Goal: Communication & Community: Answer question/provide support

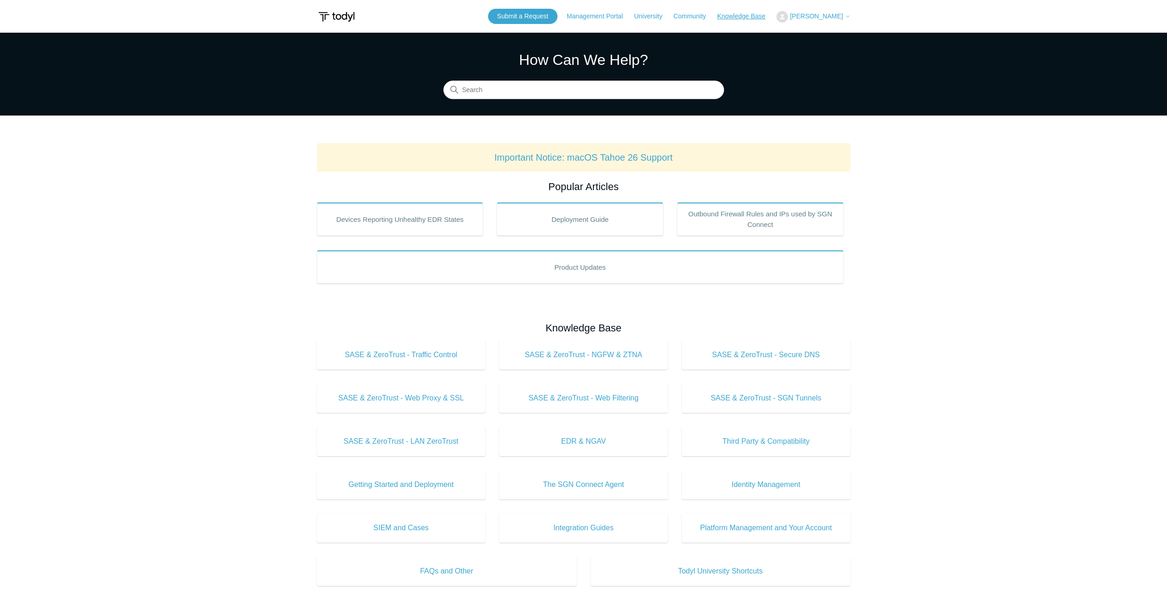
click at [763, 14] on link "Knowledge Base" at bounding box center [746, 17] width 58 height 10
click at [534, 17] on link "Submit a Request" at bounding box center [522, 16] width 69 height 15
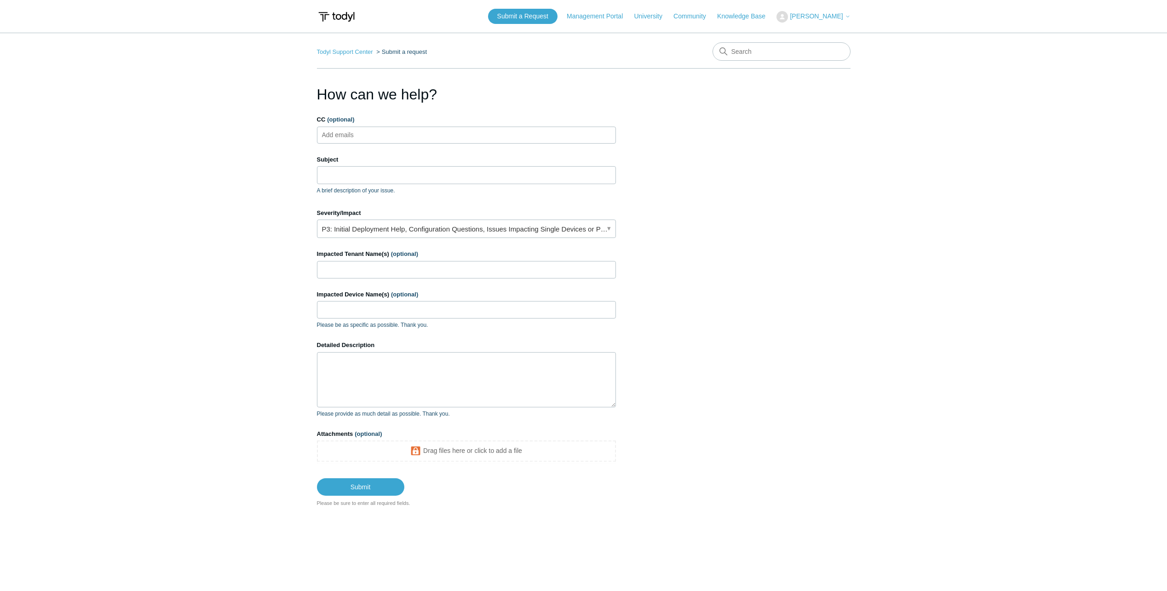
click at [394, 136] on ul "Add emails" at bounding box center [466, 135] width 299 height 17
click at [349, 176] on input "Subject" at bounding box center [466, 174] width 299 height 17
click at [337, 169] on input "Subject" at bounding box center [466, 174] width 299 height 17
click at [392, 178] on input "Subject" at bounding box center [466, 174] width 299 height 17
type input "I"
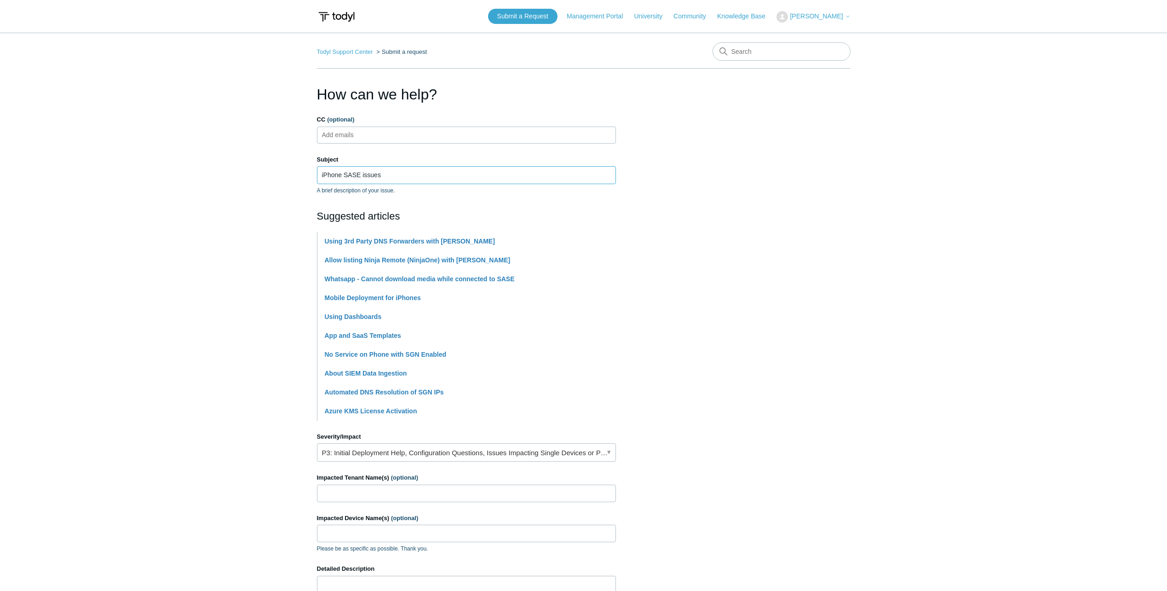
type input "iPhone SASE issues"
click at [880, 245] on main "Todyl Support Center Submit a request How can we help? CC (optional) Add emails…" at bounding box center [583, 382] width 1167 height 698
click at [258, 180] on main "Todyl Support Center Submit a request How can we help? CC (optional) Add emails…" at bounding box center [583, 382] width 1167 height 698
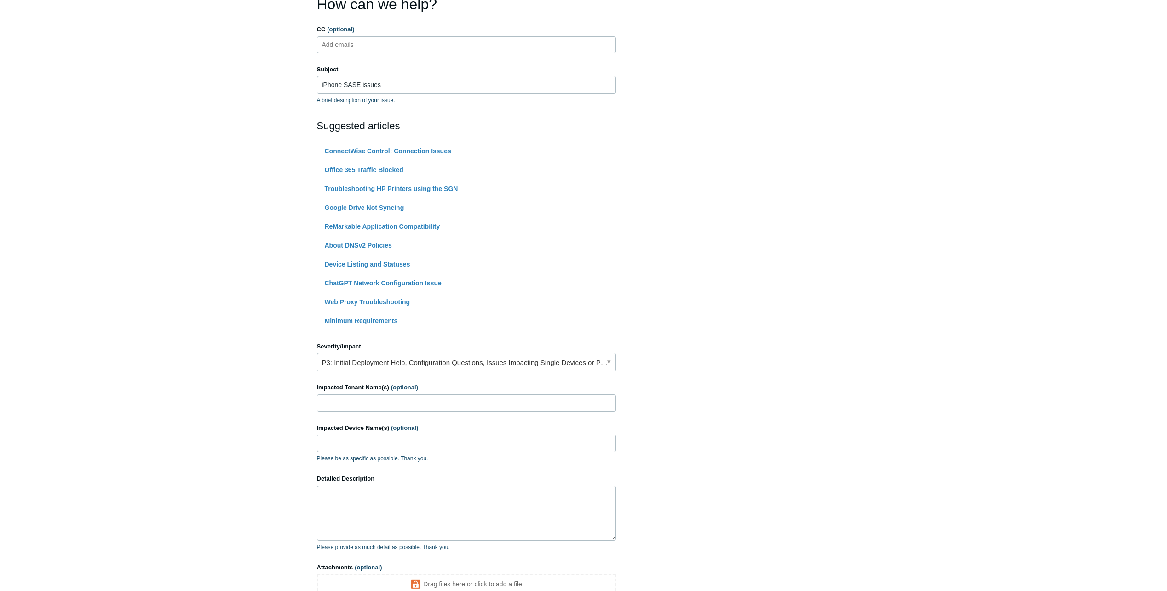
scroll to position [92, 0]
click at [435, 362] on link "P3: Initial Deployment Help, Configuration Questions, Issues Impacting Single D…" at bounding box center [466, 360] width 299 height 18
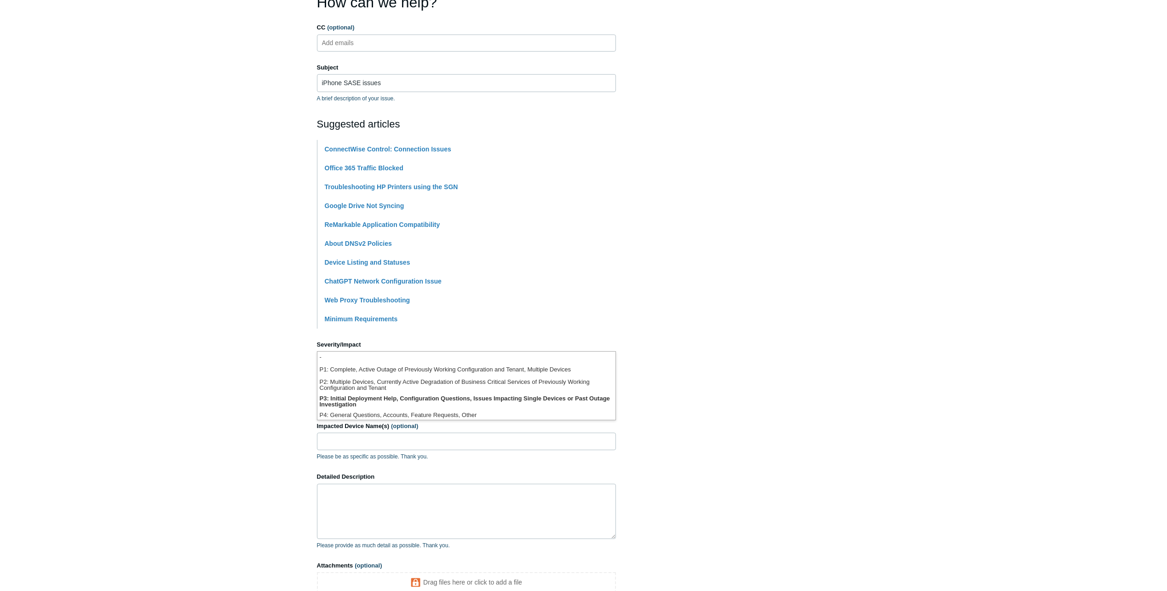
click at [912, 368] on main "Todyl Support Center Submit a request How can we help? CC (optional) Add emails…" at bounding box center [583, 290] width 1167 height 698
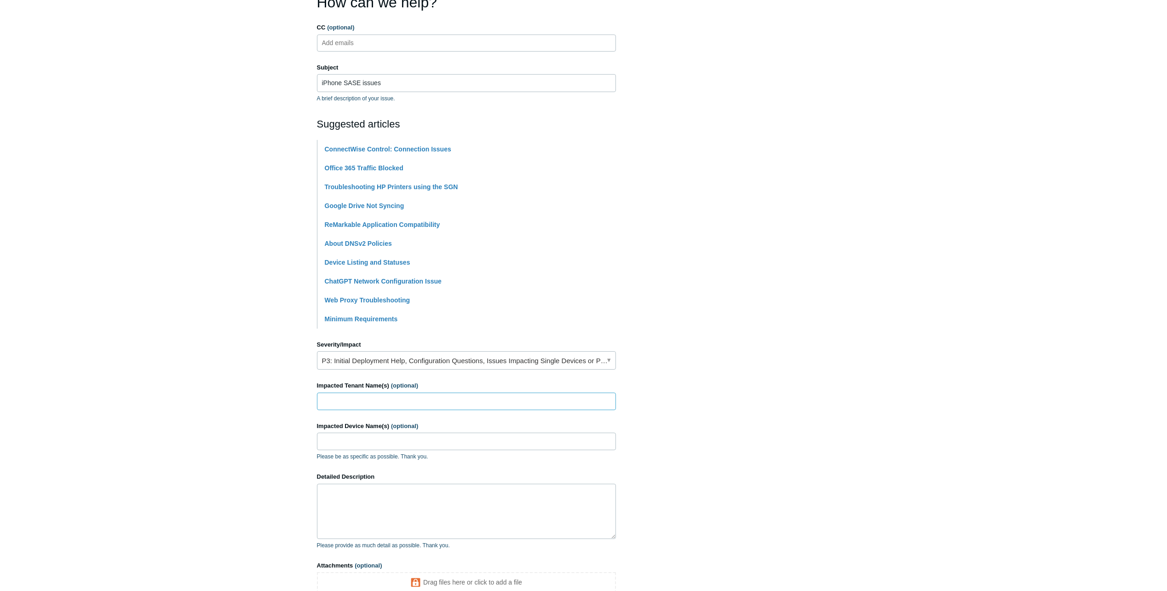
click at [393, 408] on input "Impacted Tenant Name(s) (optional)" at bounding box center [466, 400] width 299 height 17
type input "p"
type input "k"
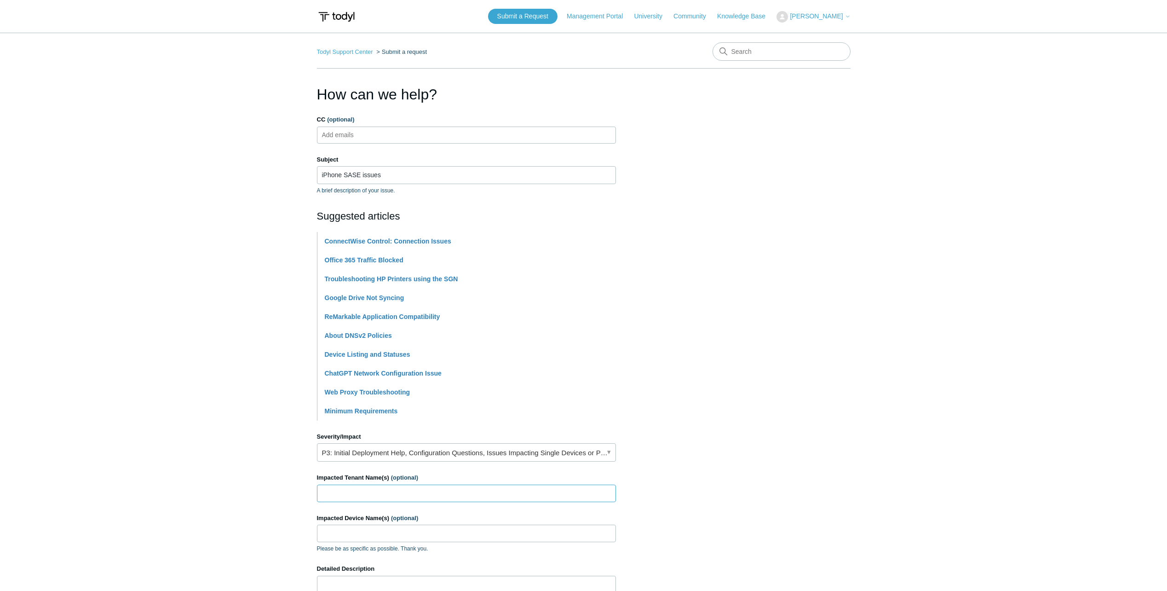
click at [353, 488] on input "Impacted Tenant Name(s) (optional)" at bounding box center [466, 492] width 299 height 17
paste input "Kofinas Perinatal"
type input "Kofinas Perinatal"
click at [388, 528] on input "Impacted Device Name(s) (optional)" at bounding box center [466, 532] width 299 height 17
click at [396, 529] on input "Impacted Device Name(s) (optional)" at bounding box center [466, 532] width 299 height 17
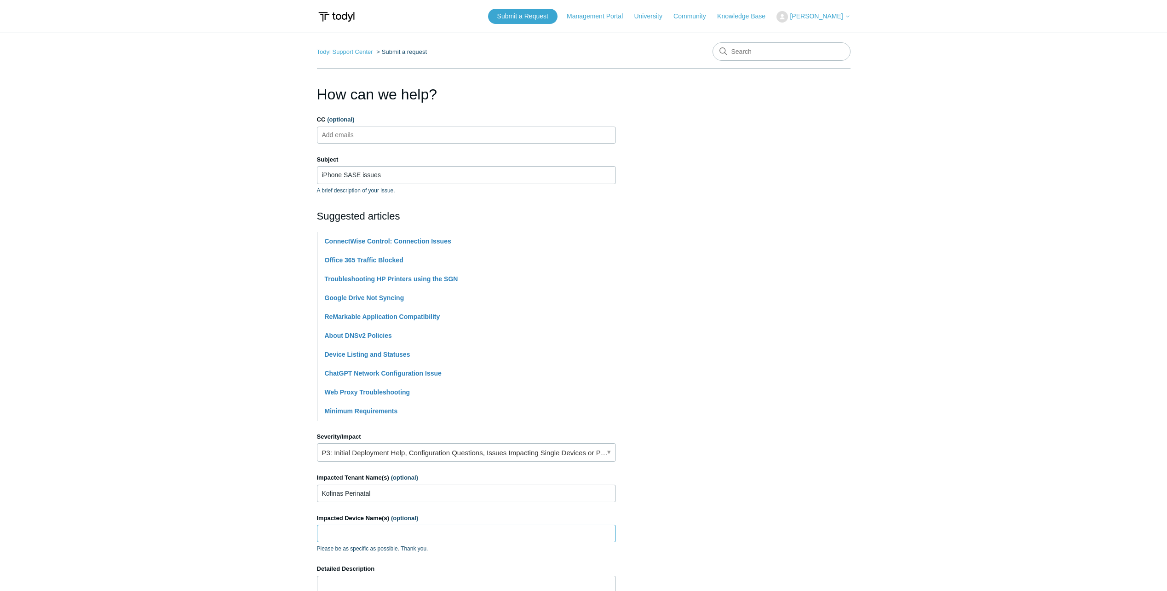
paste input "Kalli iPhone1w5Ur"
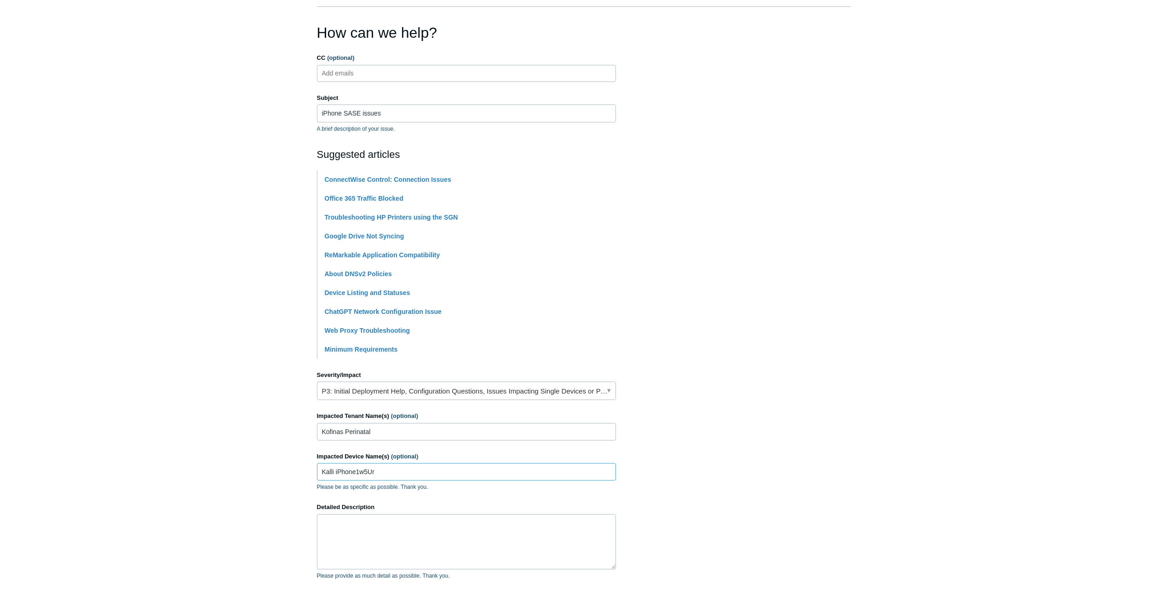
scroll to position [138, 0]
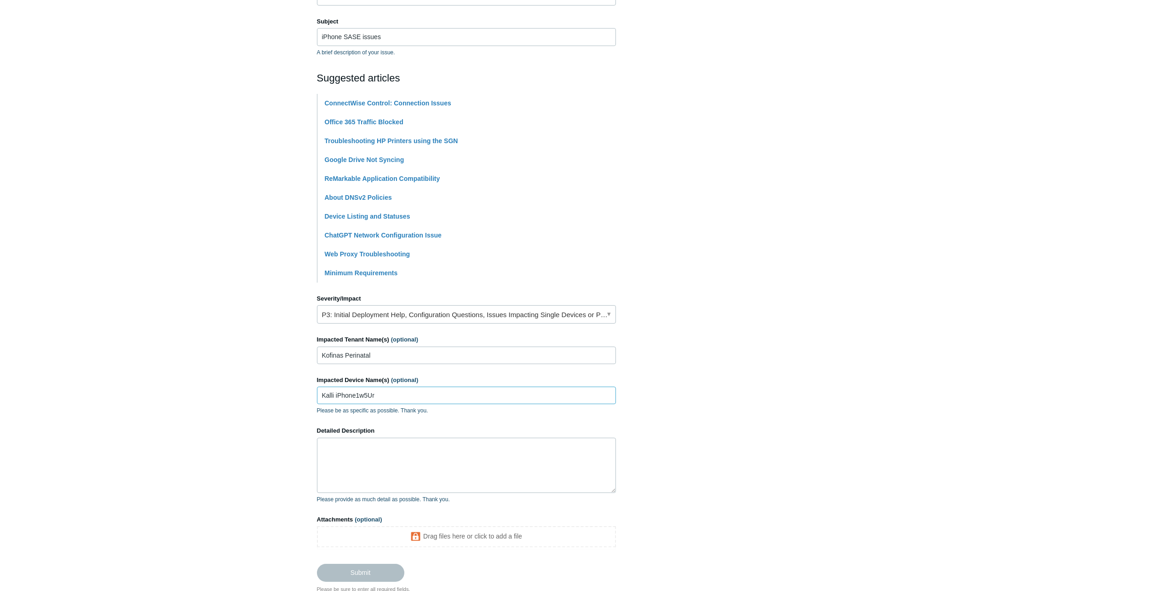
type input "Kalli iPhone1w5Ur"
click at [421, 449] on textarea "Detailed Description" at bounding box center [466, 464] width 299 height 55
click at [477, 449] on textarea "When establishing connection with SASE the" at bounding box center [466, 464] width 299 height 55
type textarea "When establishing connection with SASE the connection does not seem to be activ…"
click at [376, 571] on input "Submit" at bounding box center [360, 573] width 87 height 18
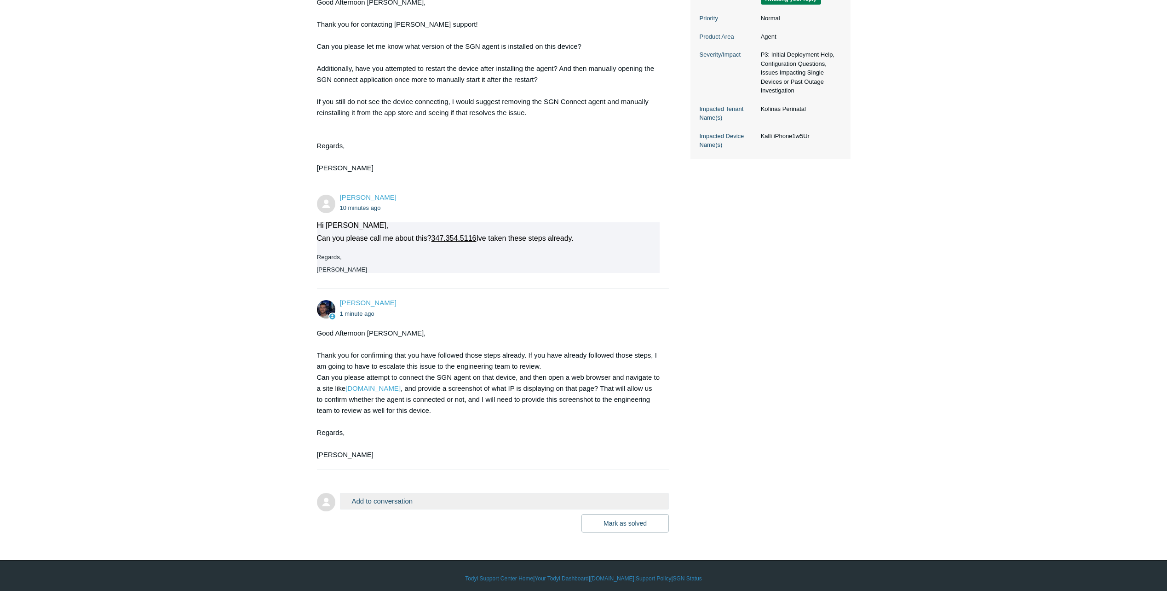
scroll to position [254, 0]
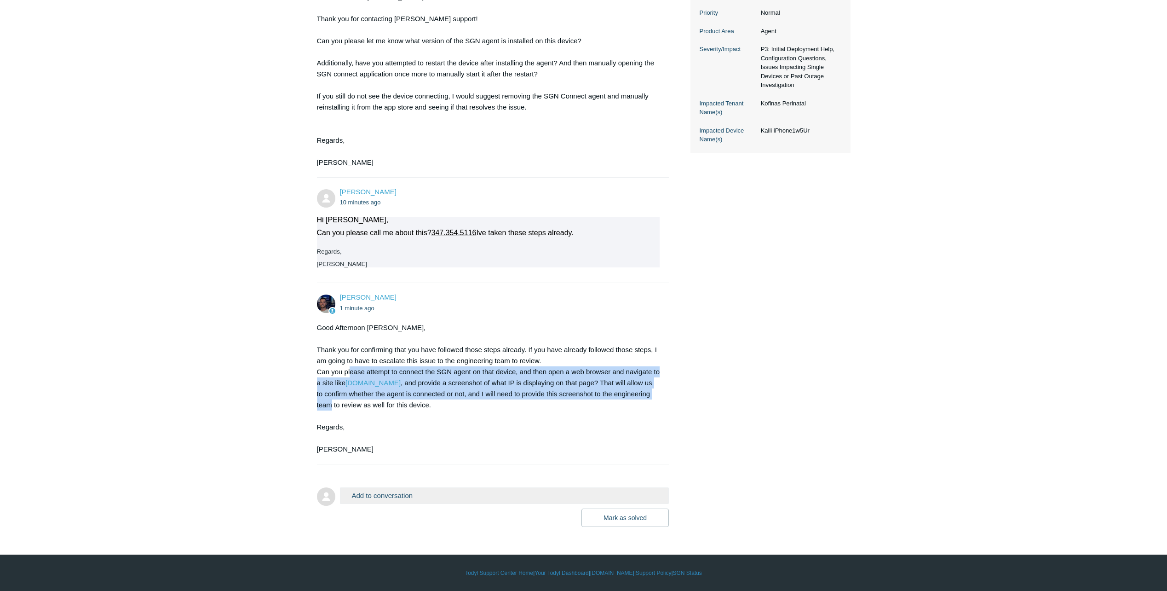
drag, startPoint x: 350, startPoint y: 372, endPoint x: 679, endPoint y: 395, distance: 330.2
click at [679, 395] on div "Nathan Sklar 21 hours ago When establishing connection with SASE the connection…" at bounding box center [584, 203] width 534 height 648
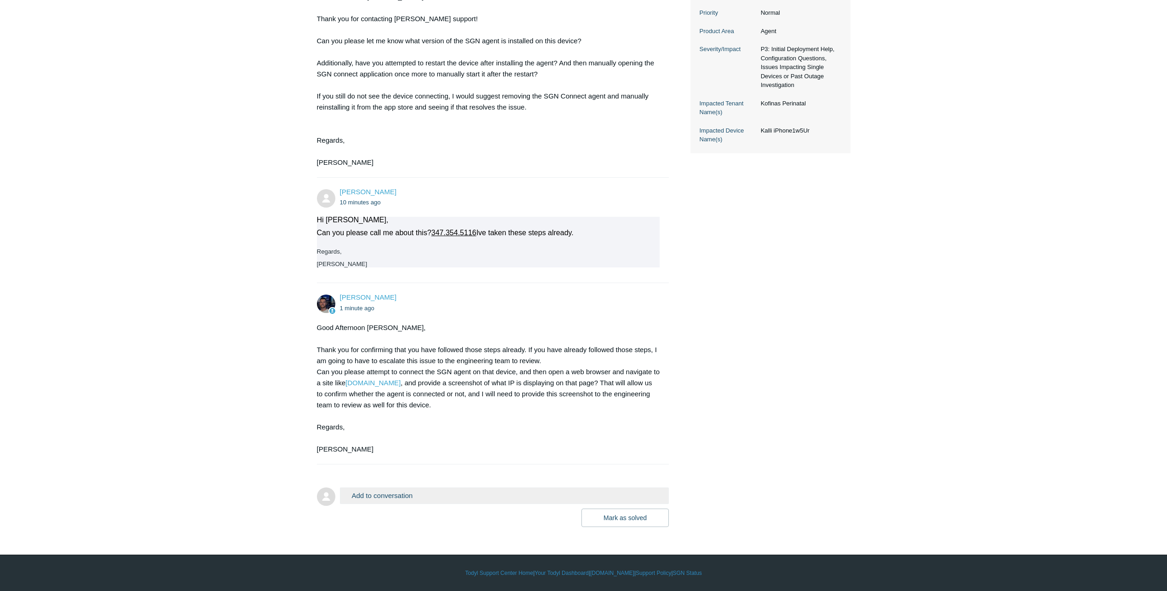
click at [383, 488] on button "Add to conversation" at bounding box center [504, 495] width 329 height 16
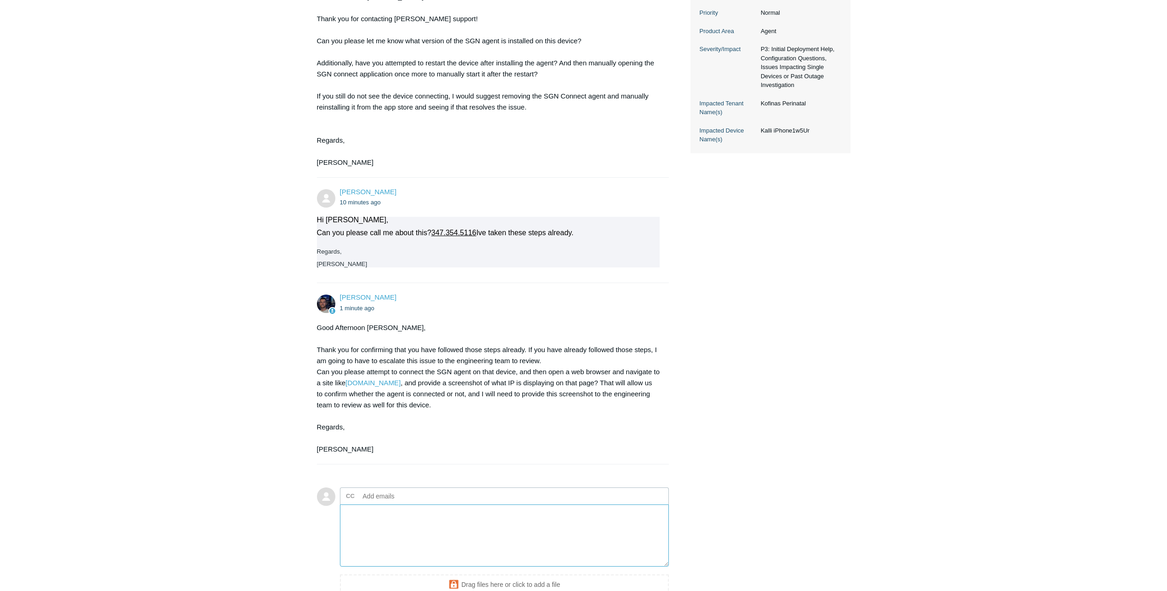
paste textarea "66.198.229.1"
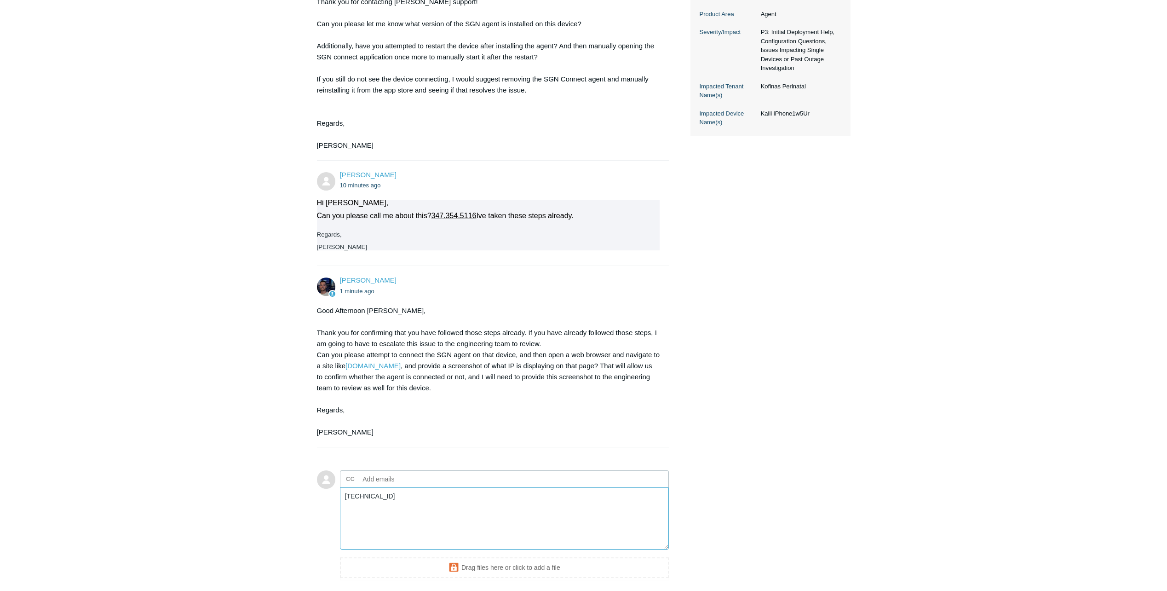
scroll to position [355, 0]
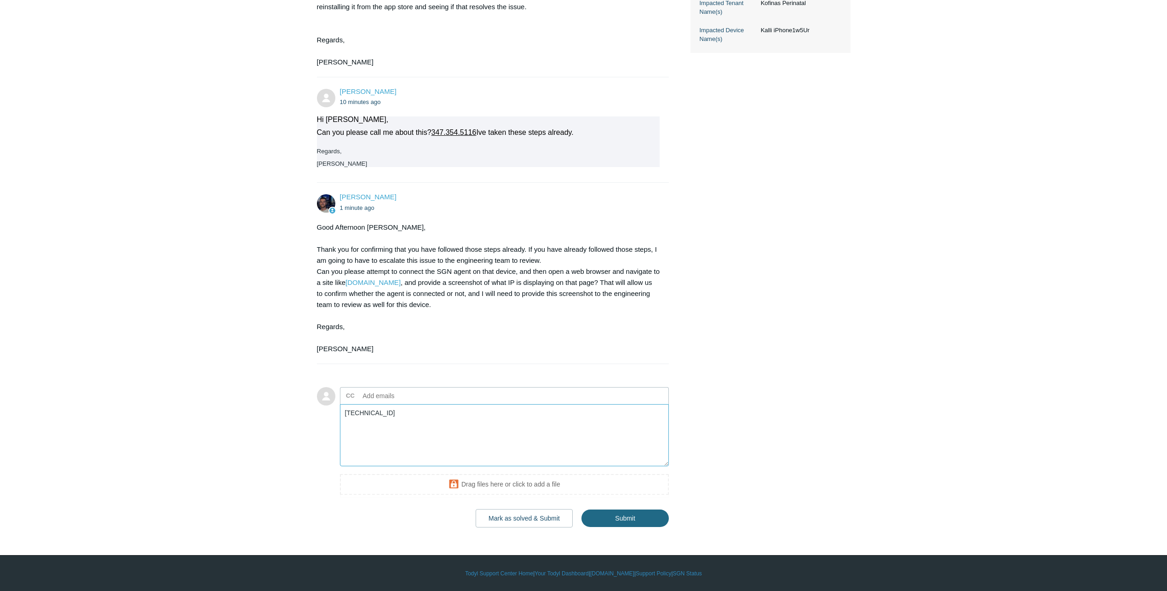
type textarea "66.198.229.1"
click at [638, 516] on input "Submit" at bounding box center [624, 518] width 87 height 18
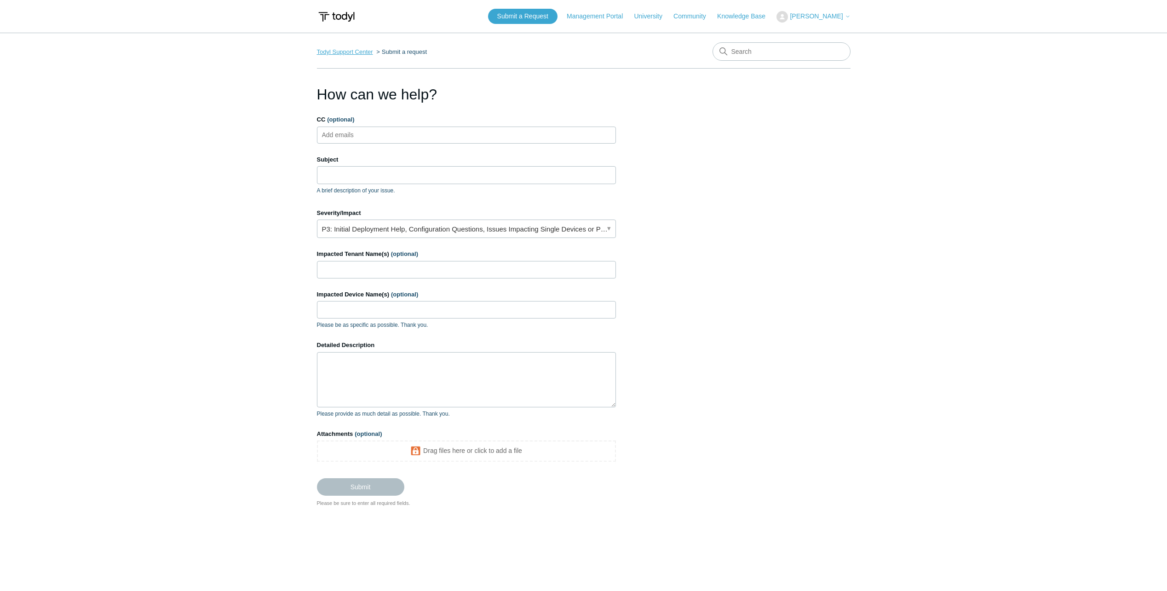
click at [351, 52] on link "Todyl Support Center" at bounding box center [345, 51] width 56 height 7
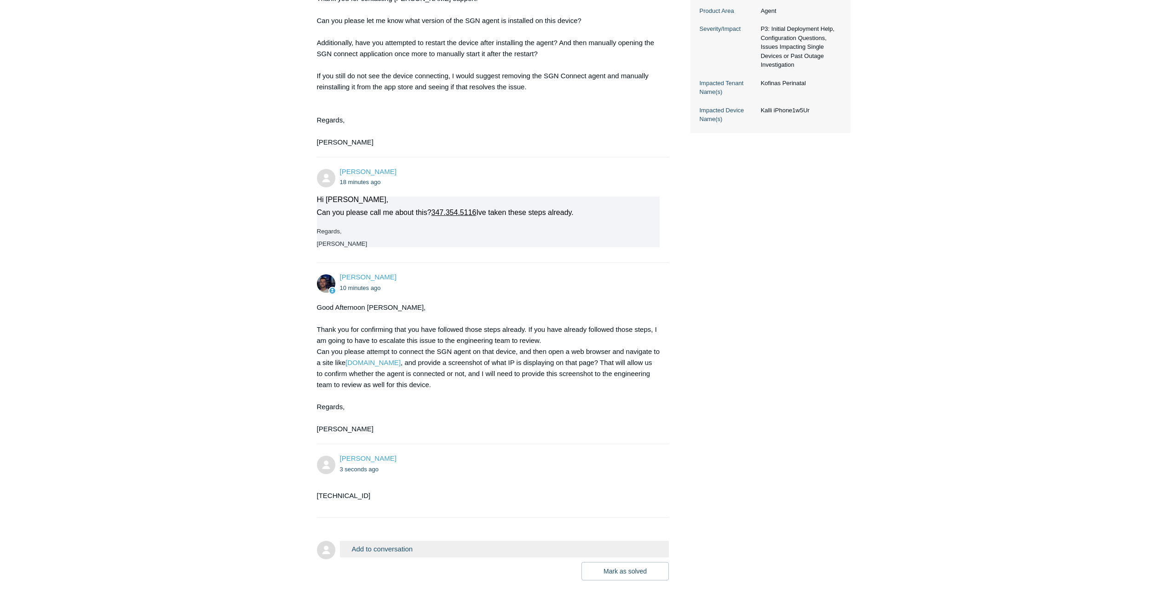
scroll to position [328, 0]
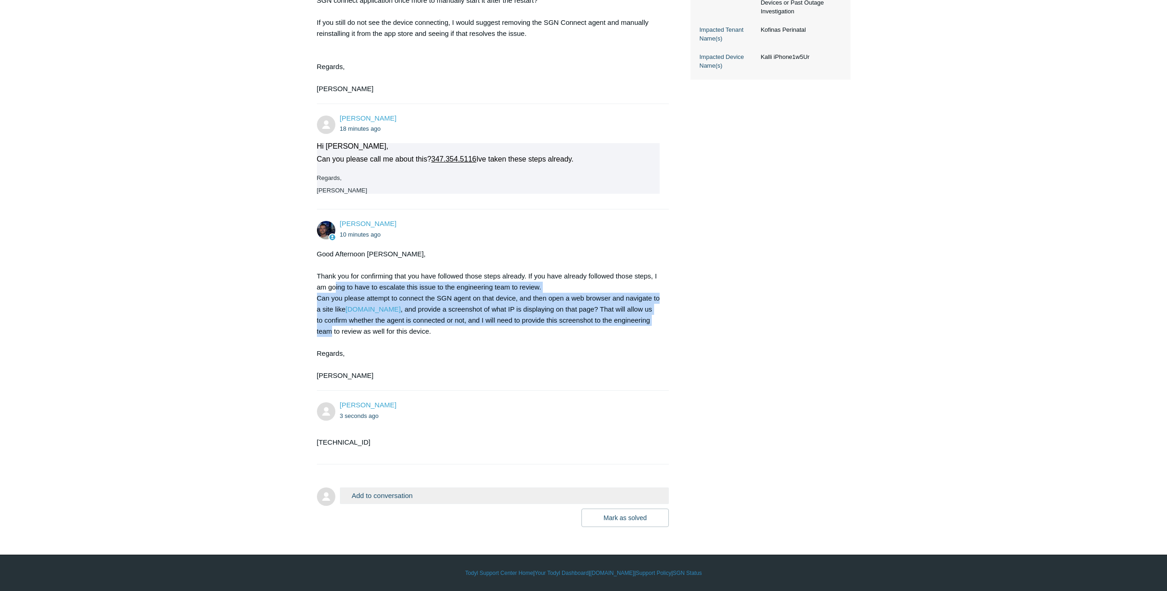
drag, startPoint x: 334, startPoint y: 285, endPoint x: 661, endPoint y: 325, distance: 328.6
click at [661, 325] on div "Connor Davis 10 minutes ago Good Afternoon Nathan, Thank you for confirming tha…" at bounding box center [493, 300] width 352 height 162
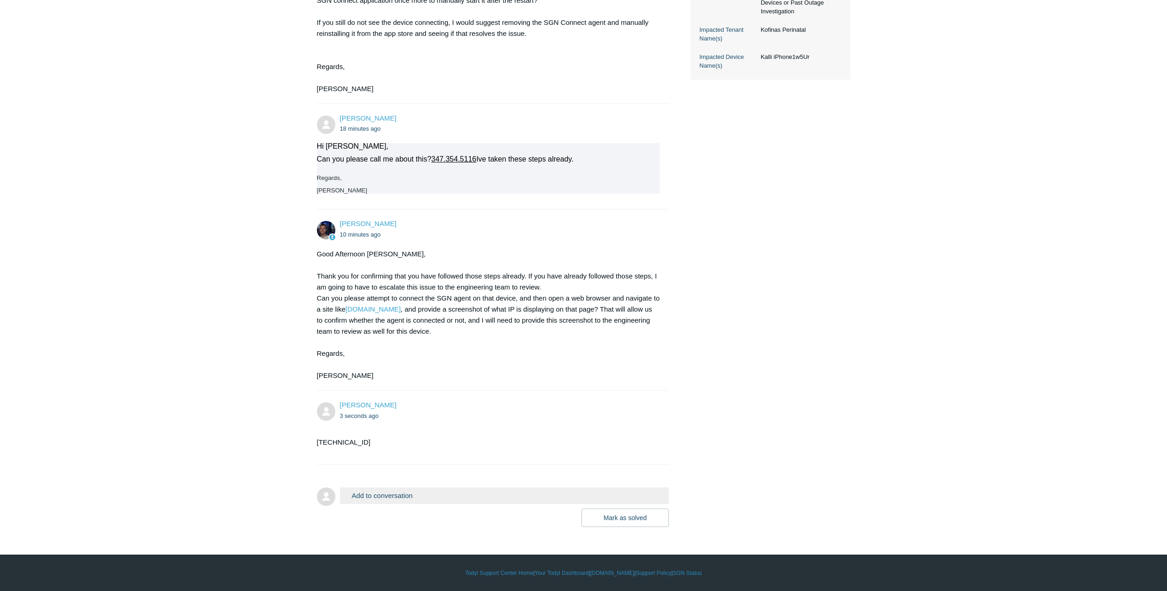
click at [417, 333] on div "Good Afternoon Nathan, Thank you for confirming that you have followed those st…" at bounding box center [488, 314] width 343 height 132
drag, startPoint x: 486, startPoint y: 317, endPoint x: 551, endPoint y: 323, distance: 65.6
click at [551, 323] on div "Good Afternoon Nathan, Thank you for confirming that you have followed those st…" at bounding box center [488, 314] width 343 height 132
drag, startPoint x: 339, startPoint y: 333, endPoint x: 392, endPoint y: 329, distance: 53.0
click at [392, 329] on div "Good Afternoon Nathan, Thank you for confirming that you have followed those st…" at bounding box center [488, 314] width 343 height 132
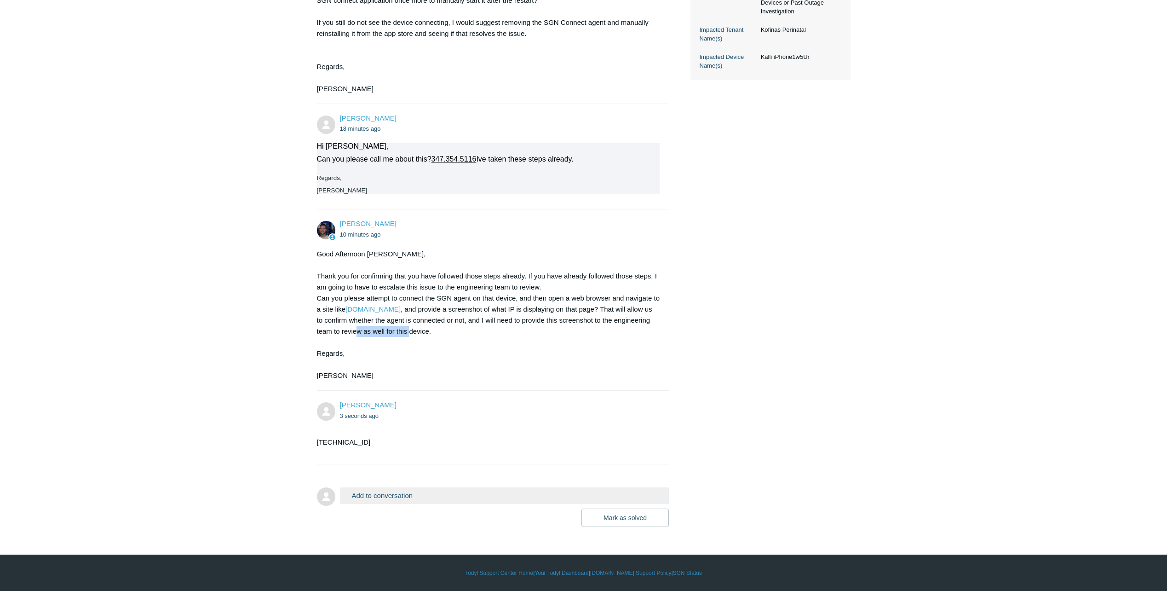
click at [485, 498] on button "Add to conversation" at bounding box center [504, 495] width 329 height 16
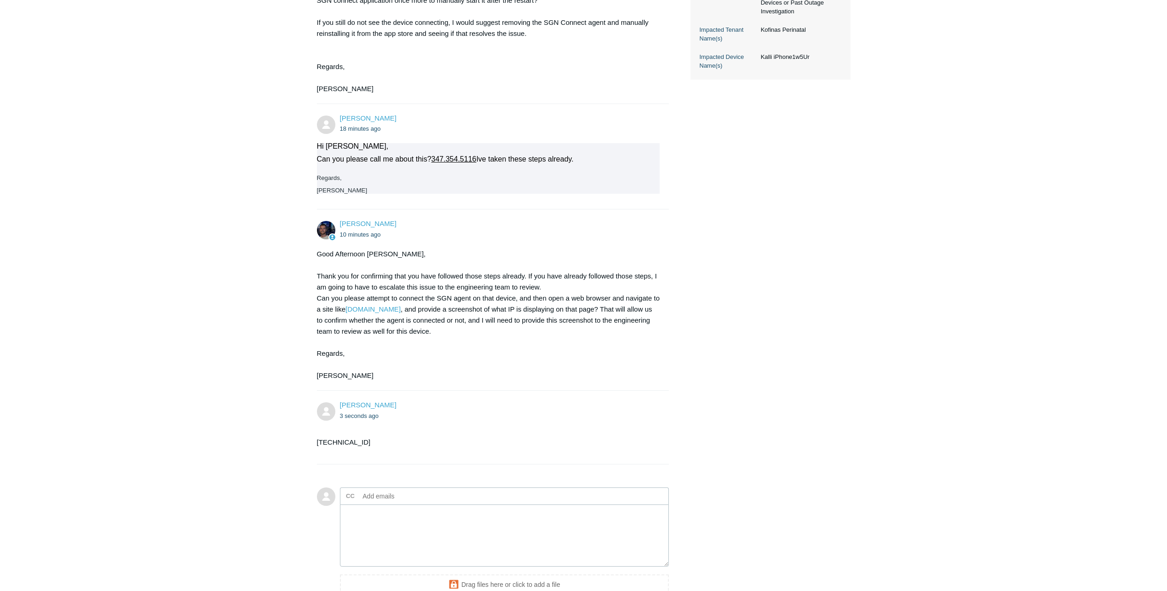
click at [466, 490] on ul "CC Add emails" at bounding box center [504, 495] width 329 height 17
click at [436, 528] on textarea "Add your reply" at bounding box center [504, 535] width 329 height 62
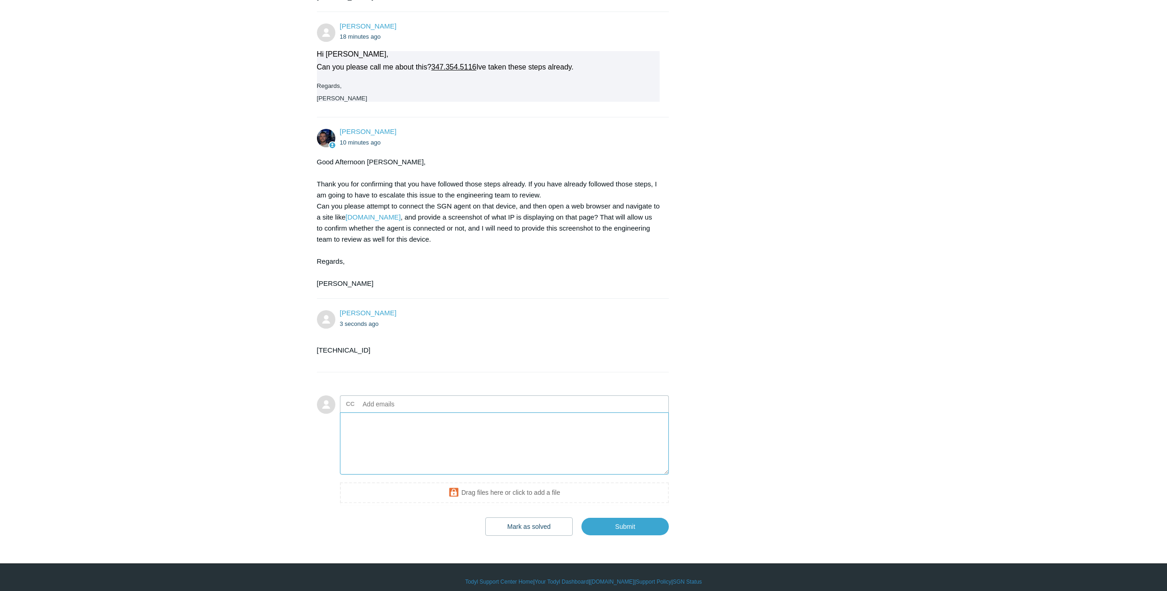
scroll to position [428, 0]
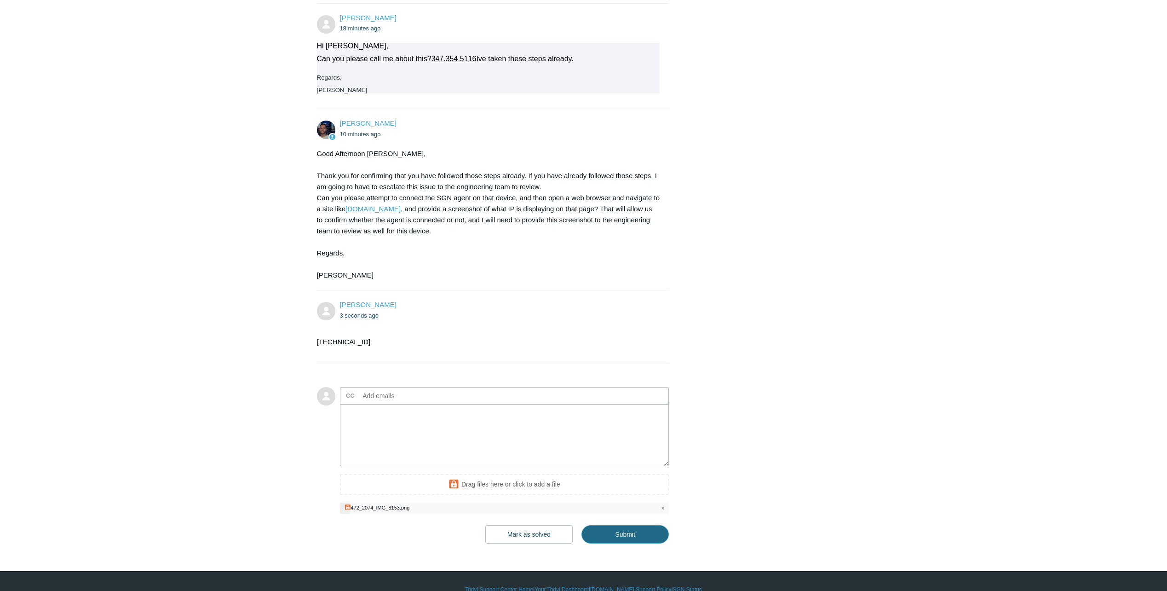
click at [620, 535] on input "Submit" at bounding box center [624, 534] width 87 height 18
click at [638, 540] on input "Submit" at bounding box center [624, 534] width 87 height 18
type textarea "This ticket includes a secure attachment. Use this link to access the attached …"
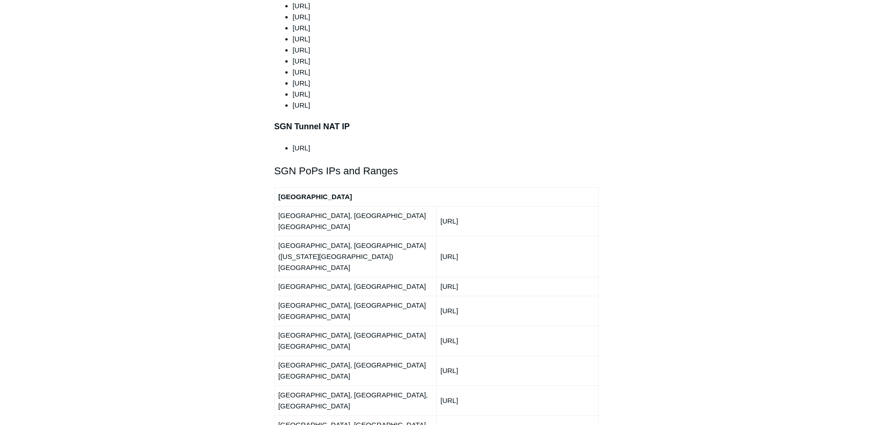
scroll to position [966, 0]
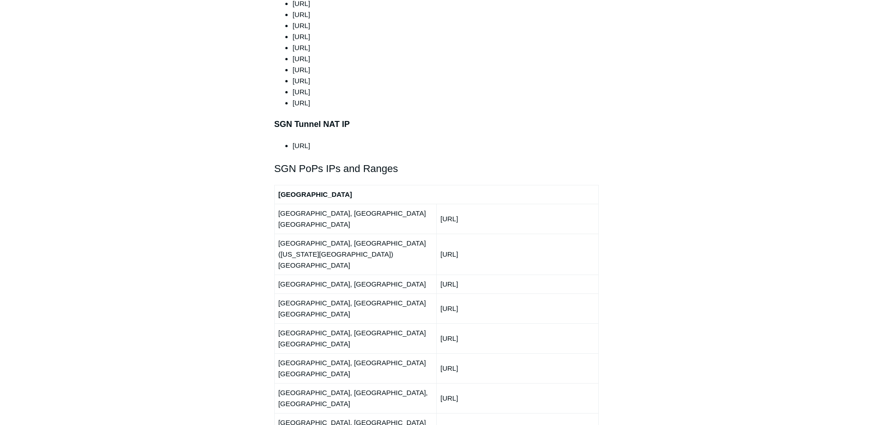
drag, startPoint x: 443, startPoint y: 232, endPoint x: 505, endPoint y: 237, distance: 62.3
click at [505, 275] on td "[URL]" at bounding box center [517, 284] width 162 height 19
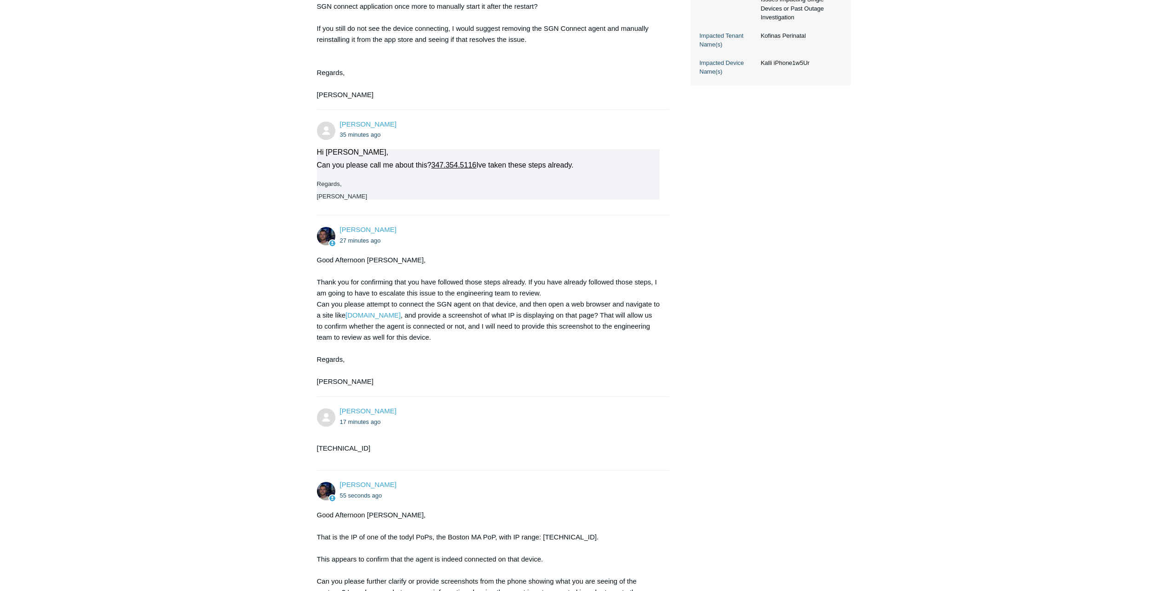
scroll to position [638, 0]
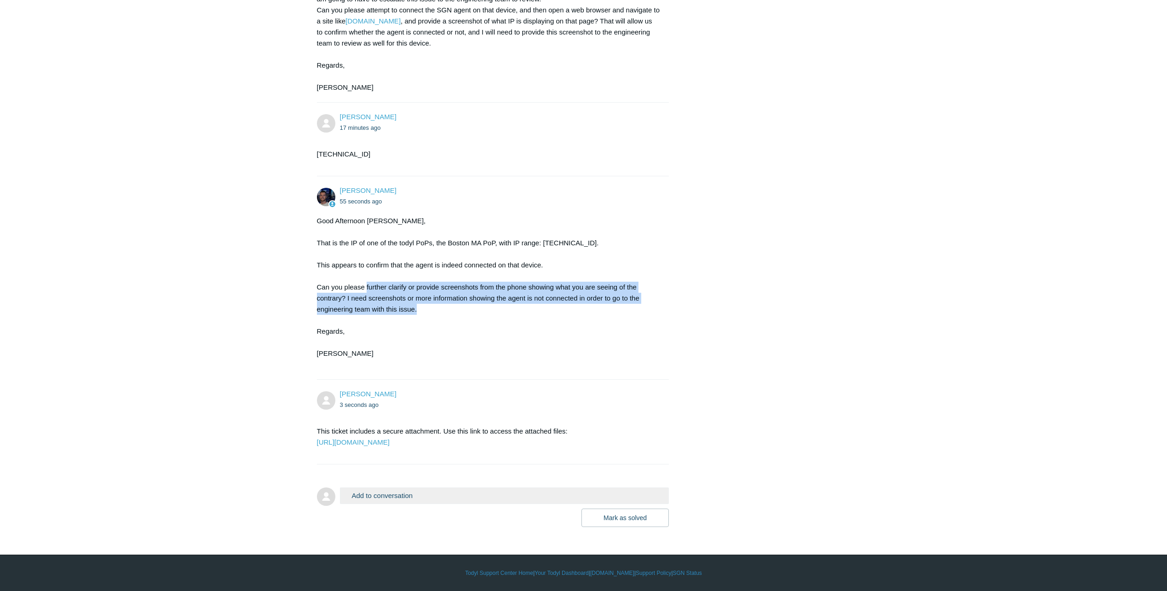
drag, startPoint x: 373, startPoint y: 266, endPoint x: 584, endPoint y: 282, distance: 211.3
click at [584, 282] on div "Good Afternoon [PERSON_NAME], That is the IP of one of the todyl PoPs, the Bost…" at bounding box center [488, 292] width 343 height 155
click at [461, 289] on div "Good Afternoon [PERSON_NAME], That is the IP of one of the todyl PoPs, the Bost…" at bounding box center [488, 292] width 343 height 155
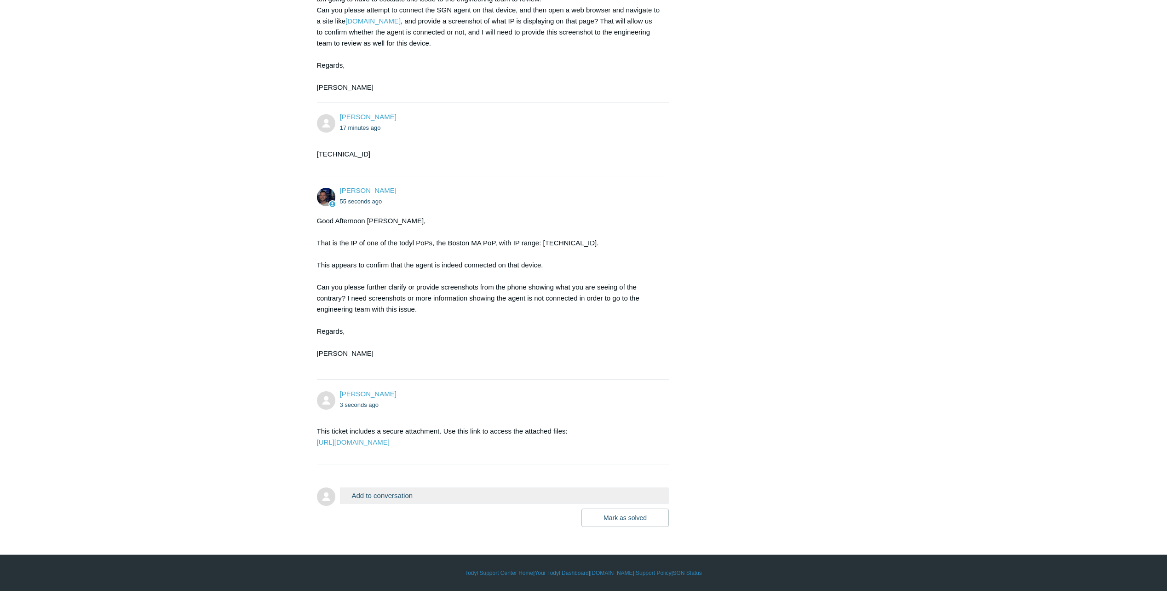
click at [459, 293] on div "Good Afternoon [PERSON_NAME], That is the IP of one of the todyl PoPs, the Bost…" at bounding box center [488, 292] width 343 height 155
drag, startPoint x: 438, startPoint y: 288, endPoint x: 418, endPoint y: 286, distance: 20.8
click at [418, 286] on div "Good Afternoon [PERSON_NAME], That is the IP of one of the todyl PoPs, the Bost…" at bounding box center [488, 292] width 343 height 155
click at [419, 290] on div "Good Afternoon [PERSON_NAME], That is the IP of one of the todyl PoPs, the Bost…" at bounding box center [488, 292] width 343 height 155
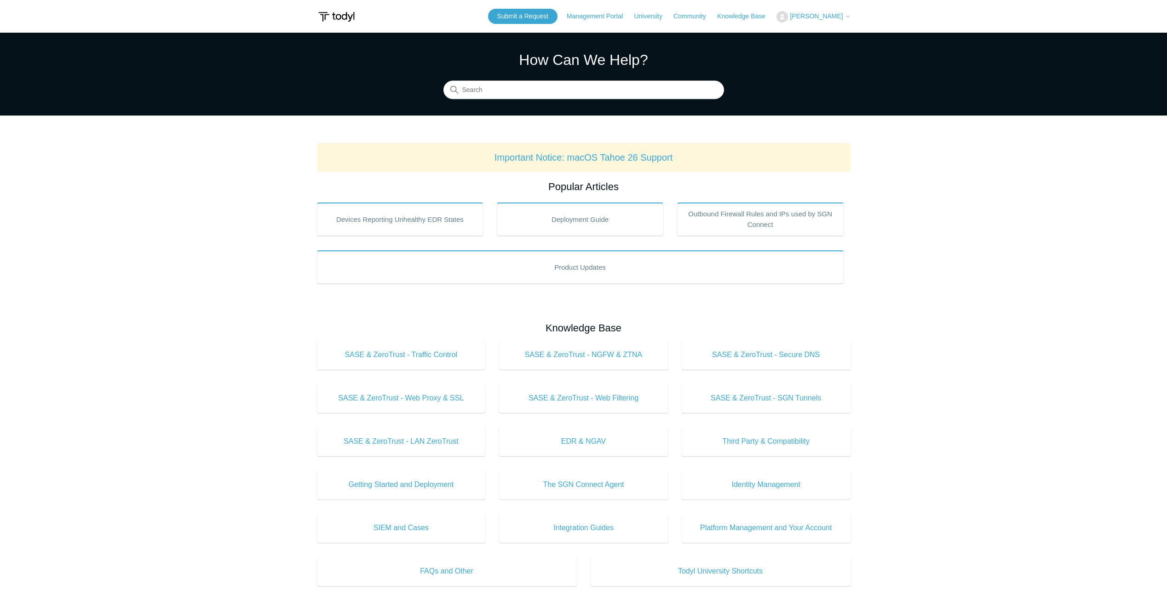
click at [820, 14] on span "[PERSON_NAME]" at bounding box center [816, 15] width 53 height 7
click at [834, 36] on link "My Support Requests" at bounding box center [822, 36] width 90 height 16
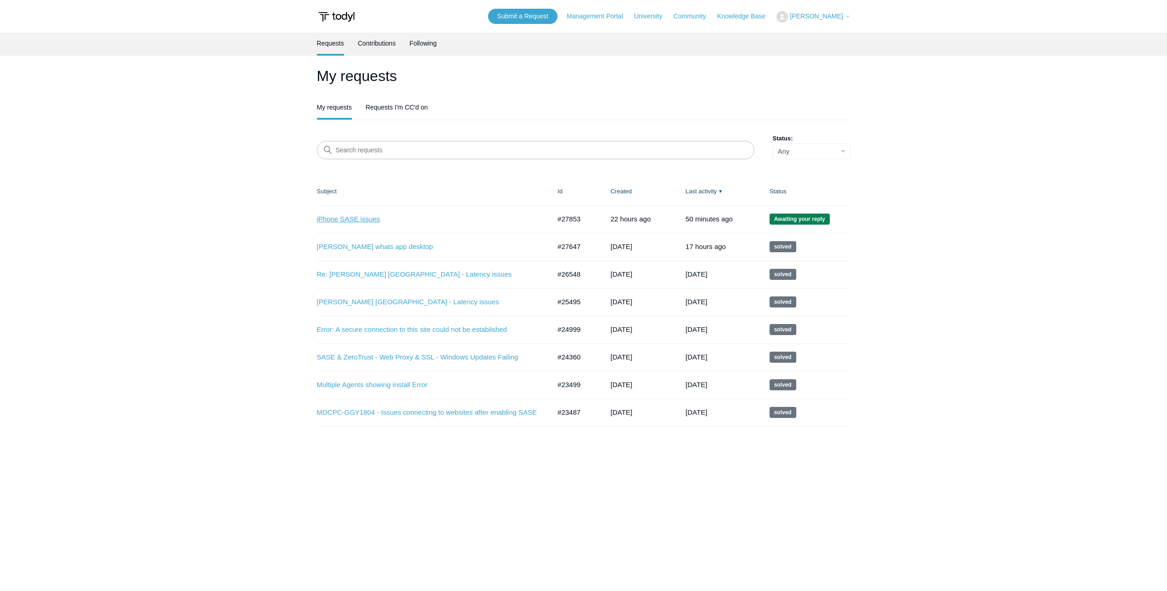
click at [356, 215] on link "iPhone SASE issues" at bounding box center [427, 219] width 220 height 11
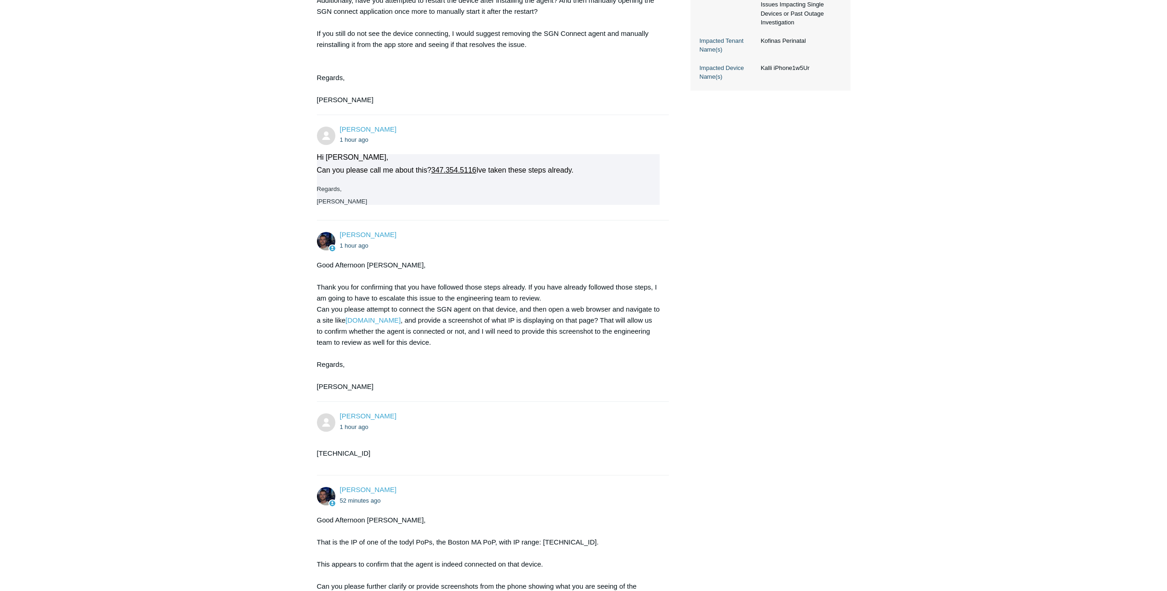
scroll to position [638, 0]
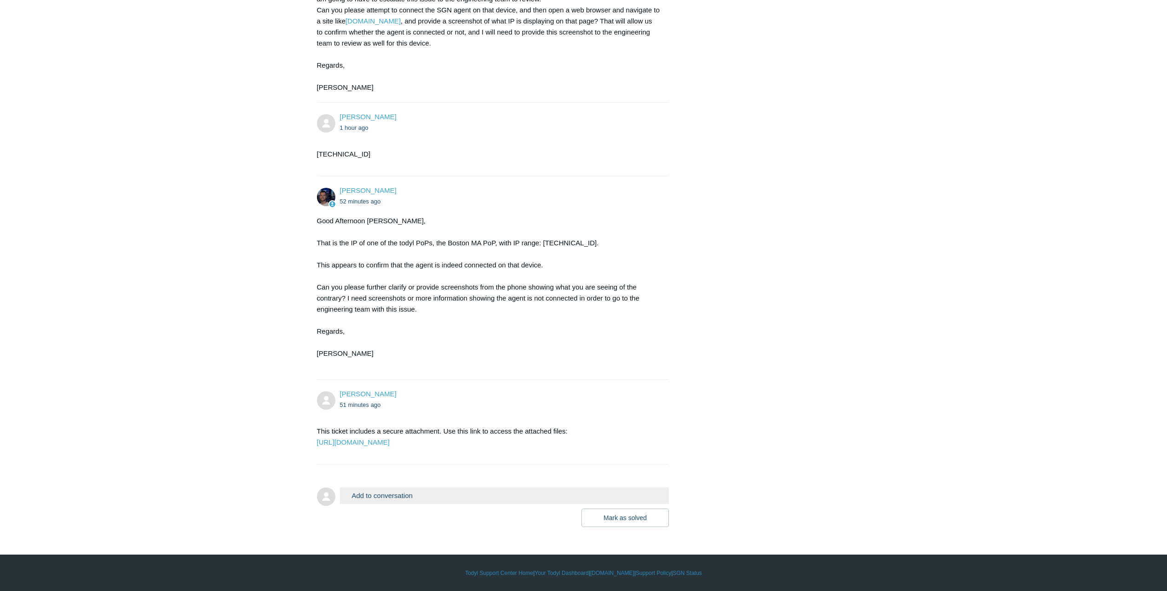
click at [409, 497] on button "Add to conversation" at bounding box center [504, 495] width 329 height 16
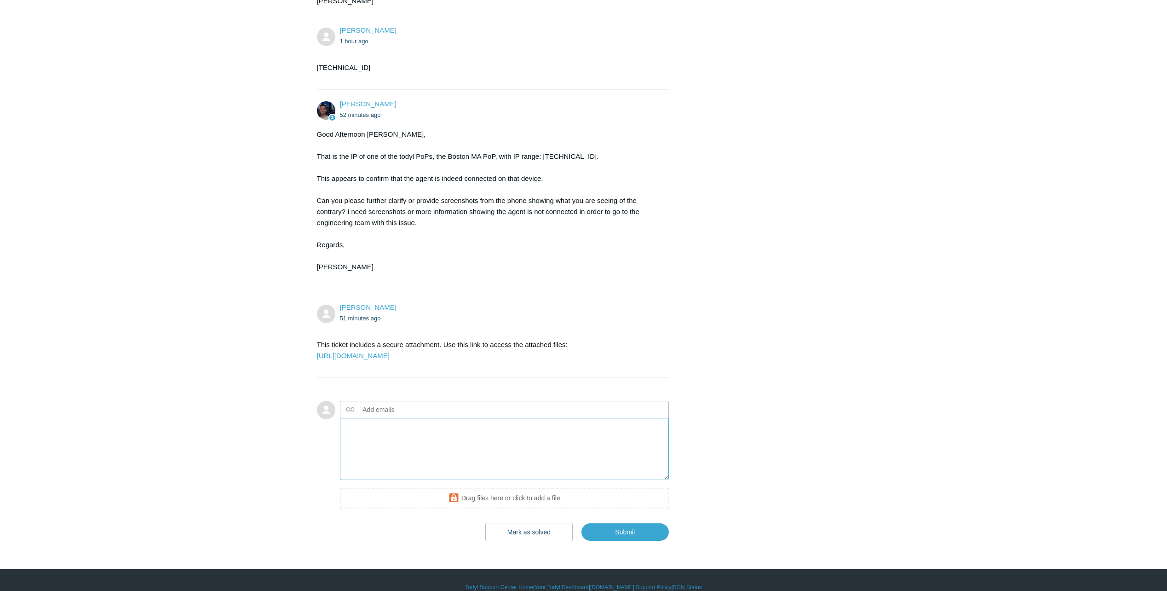
scroll to position [738, 0]
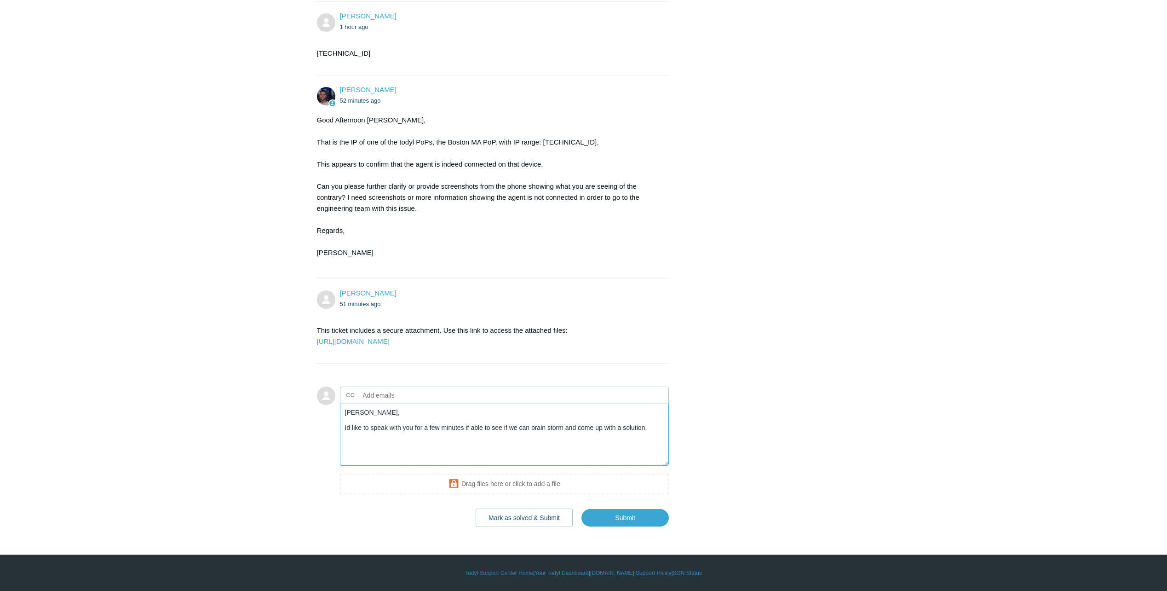
click at [573, 431] on textarea "[PERSON_NAME], Id like to speak with you for a few minutes if able to see if we…" at bounding box center [504, 434] width 329 height 62
click at [351, 428] on textarea "[PERSON_NAME], Id like to speak with you for a few minutes if able to see if we…" at bounding box center [504, 434] width 329 height 62
type textarea "Connor, I'd like to speak with you for a few minutes if able to see if we can b…"
click at [606, 503] on span "Submit" at bounding box center [622, 514] width 94 height 24
click at [621, 516] on input "Submit" at bounding box center [624, 517] width 87 height 18
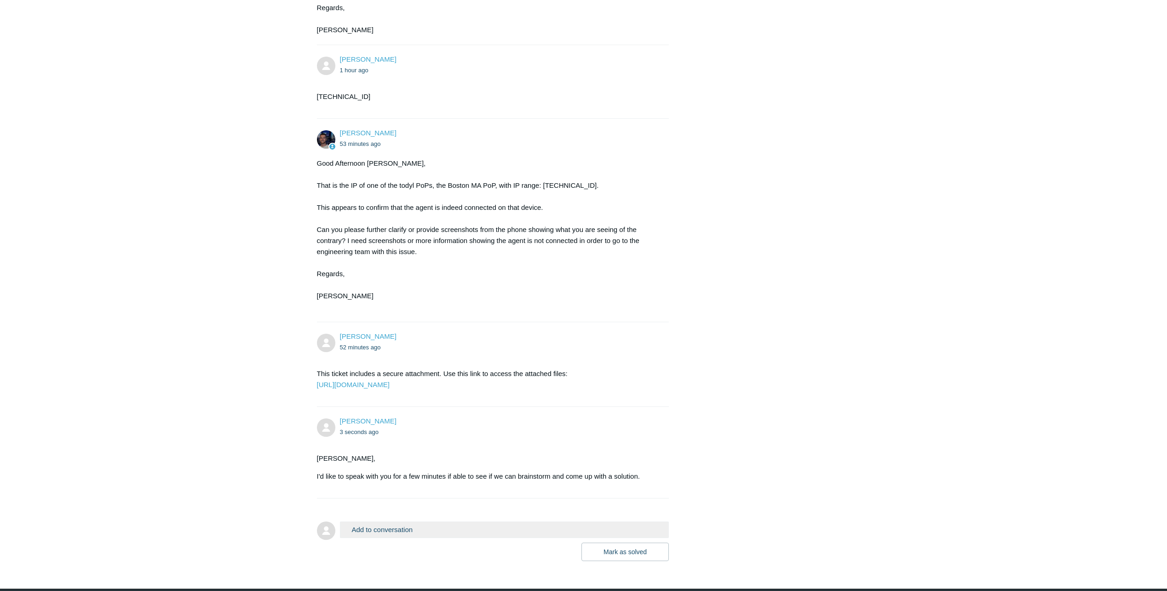
scroll to position [730, 0]
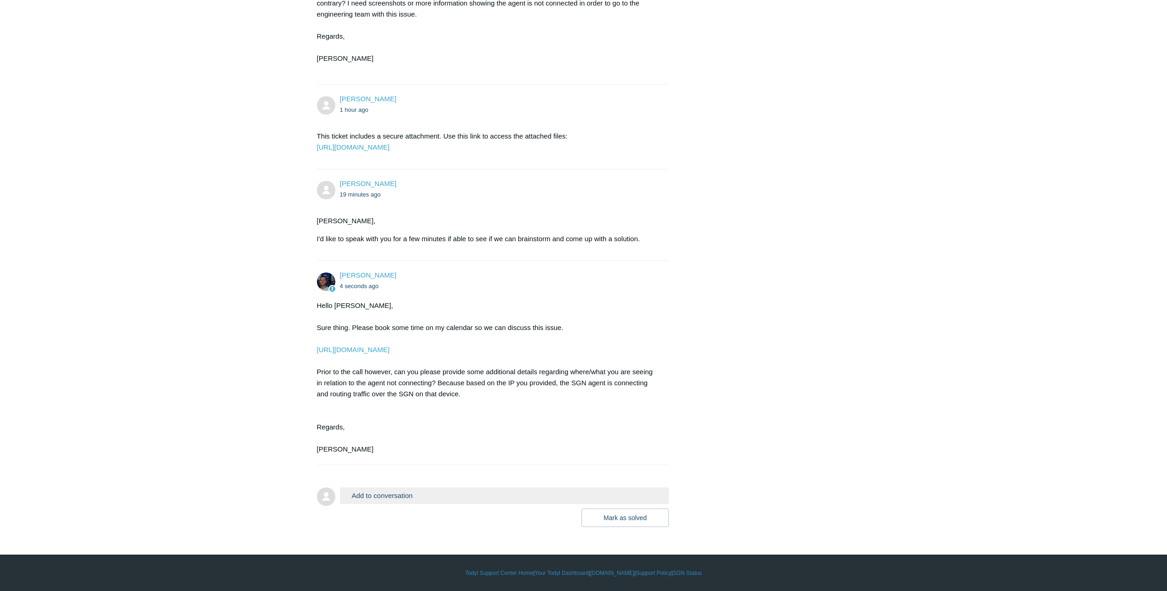
scroll to position [933, 0]
click at [395, 499] on button "Add to conversation" at bounding box center [504, 495] width 329 height 16
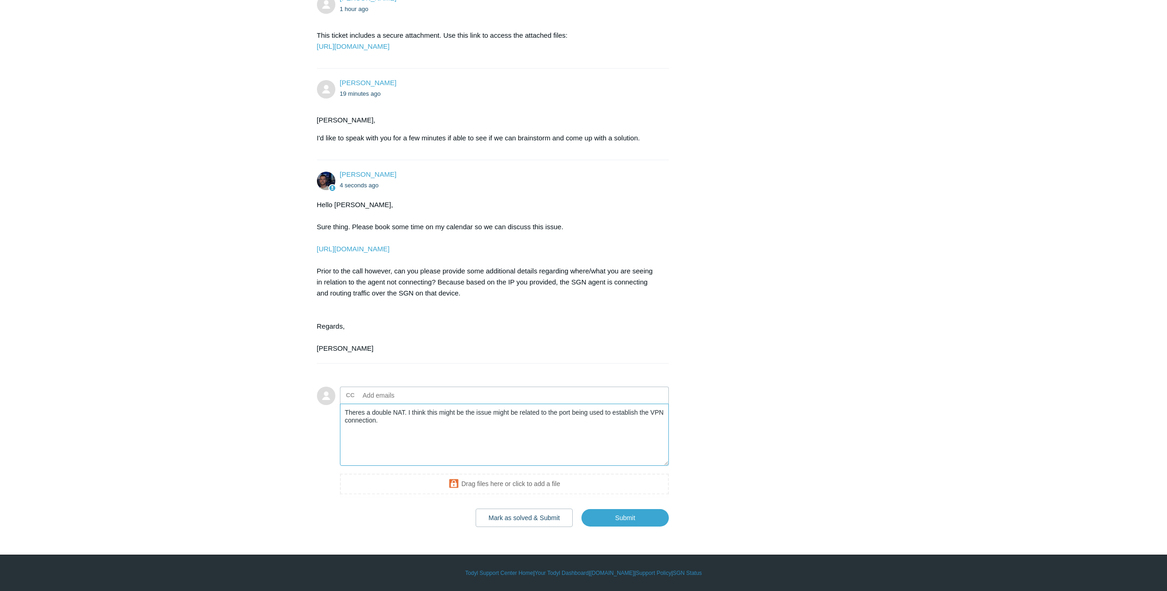
scroll to position [1033, 0]
type textarea "Theres a double NAT. I think this might be the issue might be related to the po…"
click at [627, 521] on input "Submit" at bounding box center [624, 517] width 87 height 18
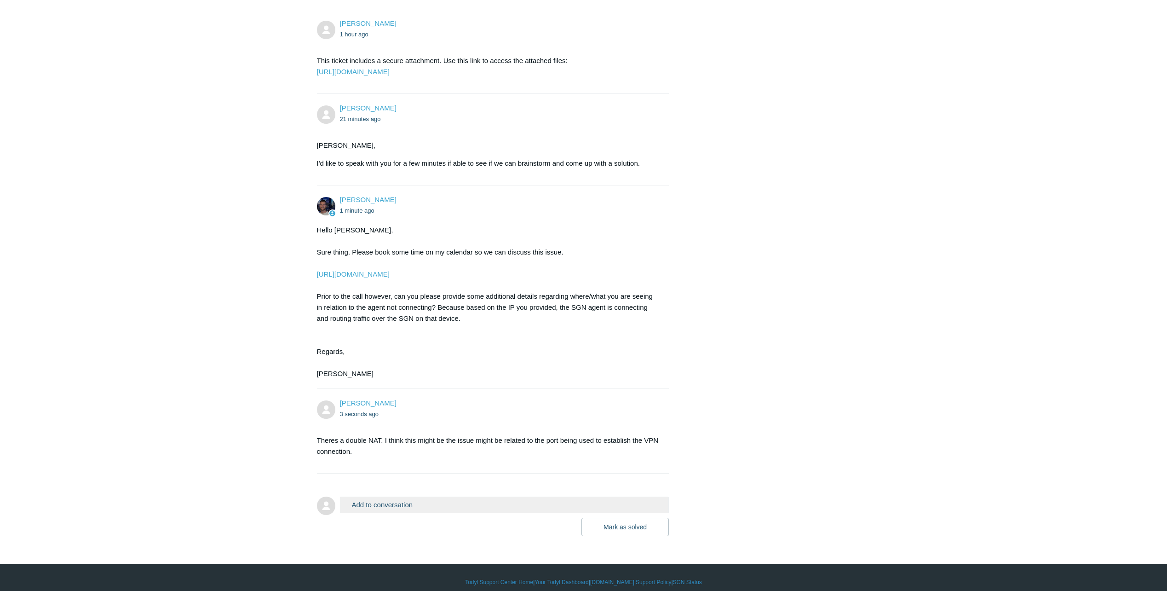
scroll to position [1018, 0]
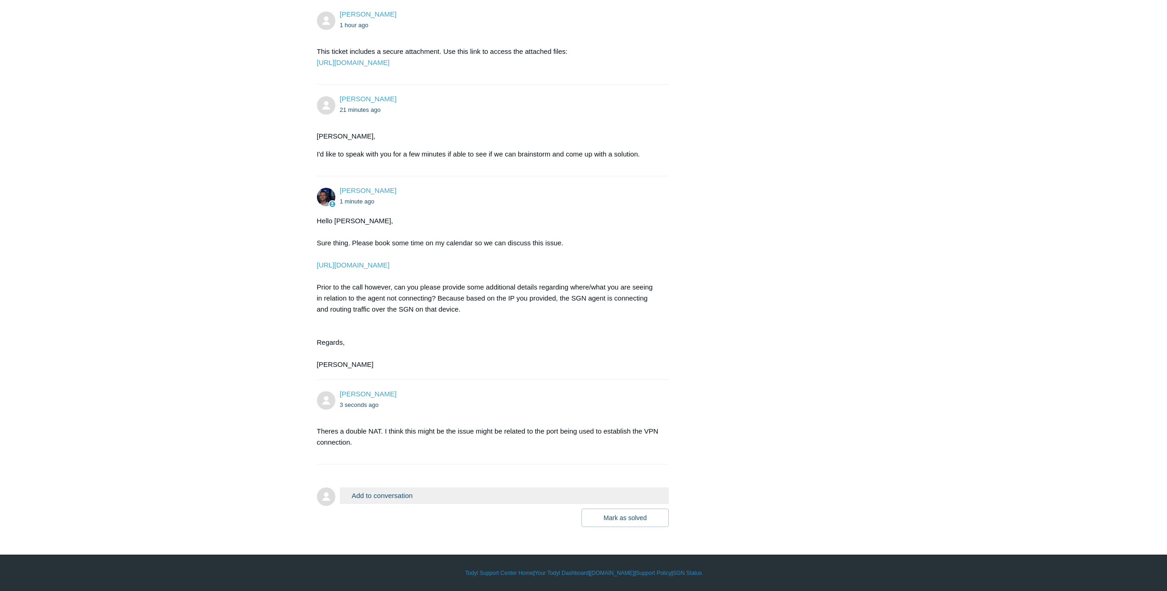
click at [401, 270] on div "Hello Nathan, Sure thing. Please book some time on my calendar so we can discus…" at bounding box center [488, 292] width 343 height 155
click at [390, 264] on link "[URL][DOMAIN_NAME]" at bounding box center [353, 265] width 73 height 8
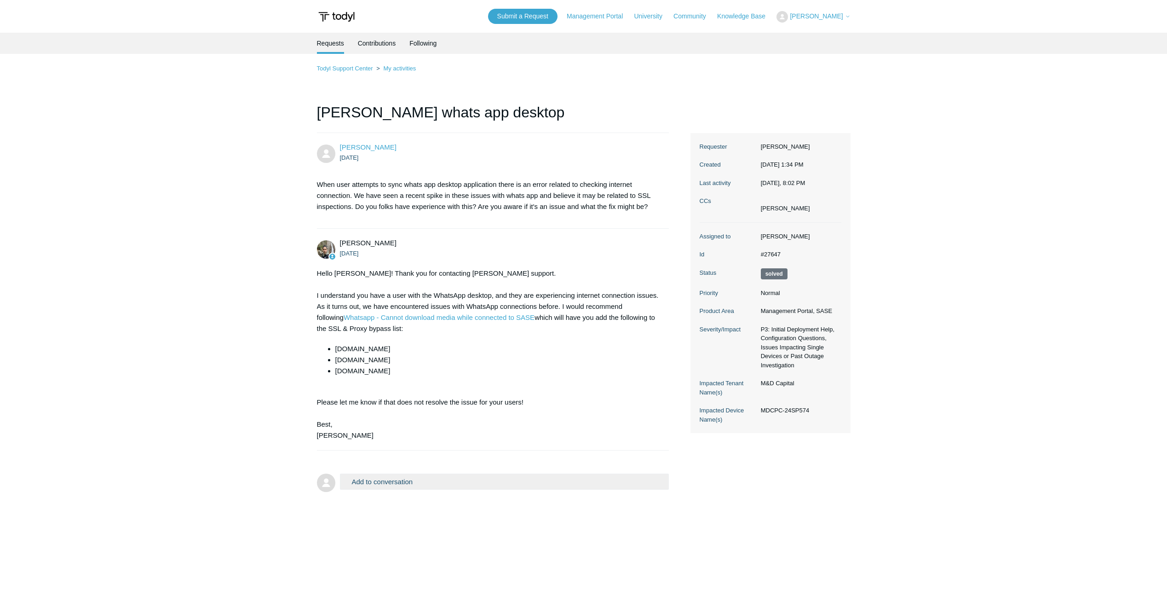
click at [834, 16] on span "[PERSON_NAME]" at bounding box center [816, 15] width 53 height 7
click at [840, 33] on link "My Support Requests" at bounding box center [822, 36] width 90 height 16
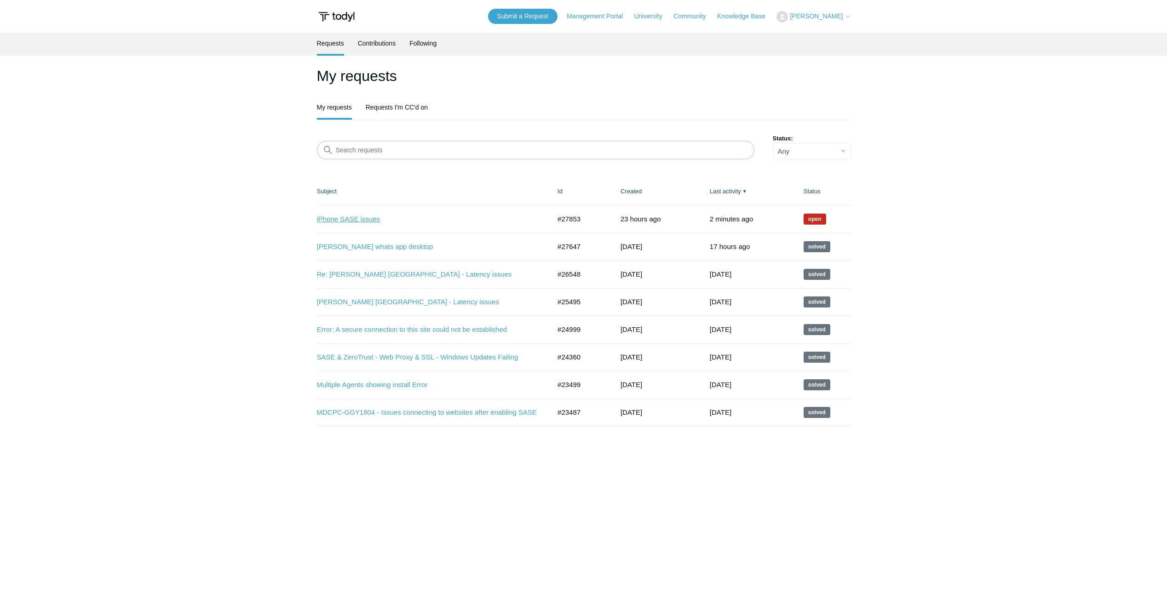
click at [358, 220] on link "iPhone SASE issues" at bounding box center [427, 219] width 220 height 11
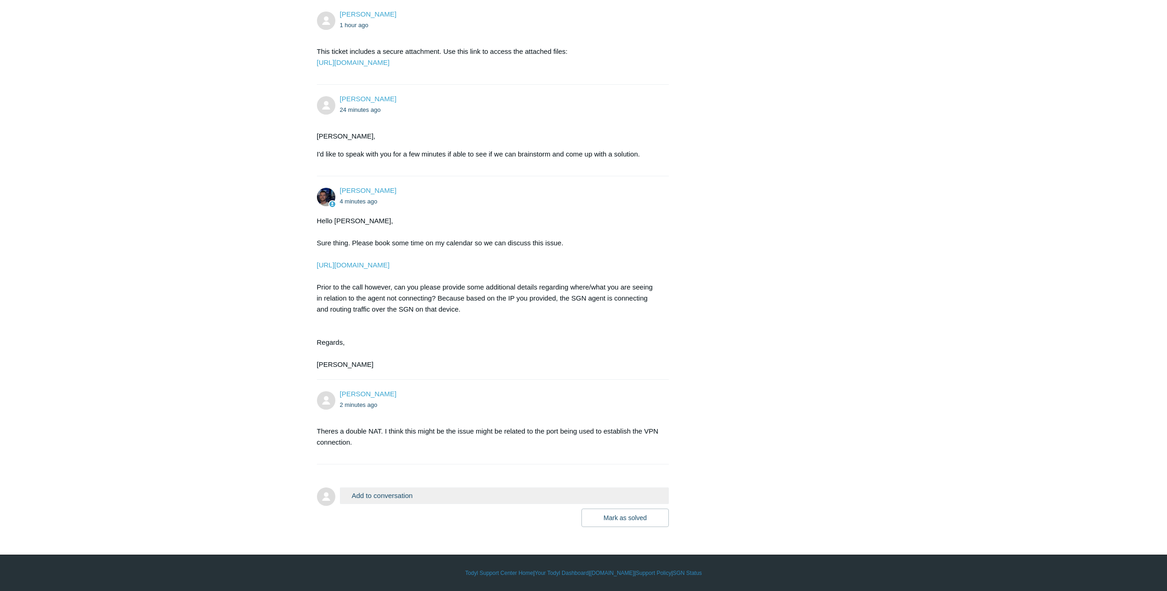
scroll to position [1018, 0]
click at [414, 495] on button "Add to conversation" at bounding box center [504, 495] width 329 height 16
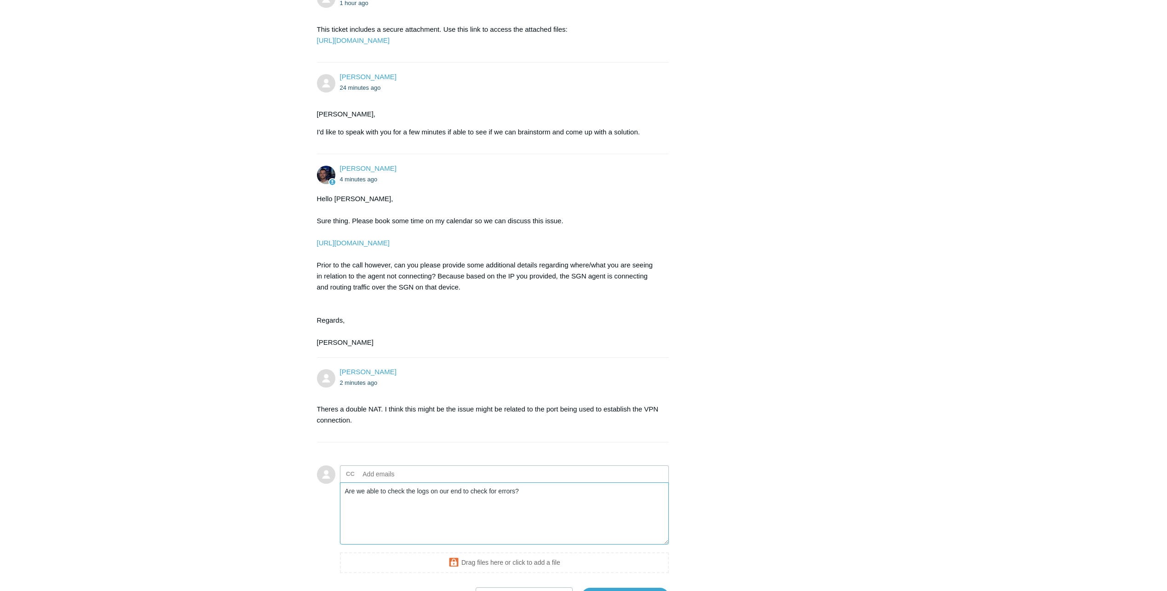
scroll to position [1118, 0]
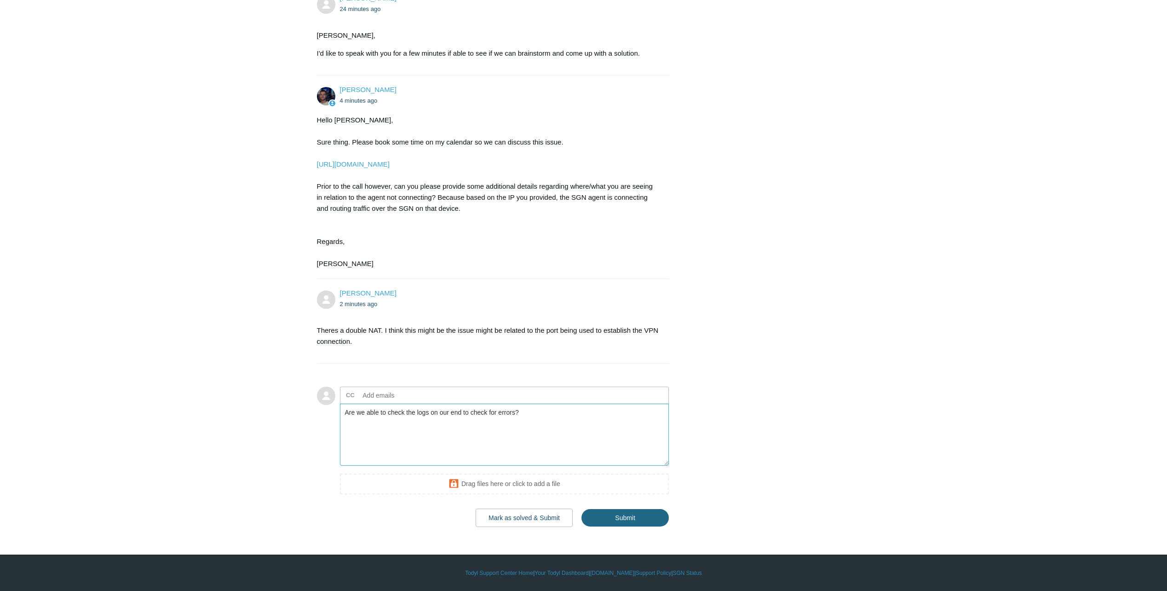
type textarea "Are we able to check the logs on our end to check for errors?"
click at [619, 519] on input "Submit" at bounding box center [624, 517] width 87 height 18
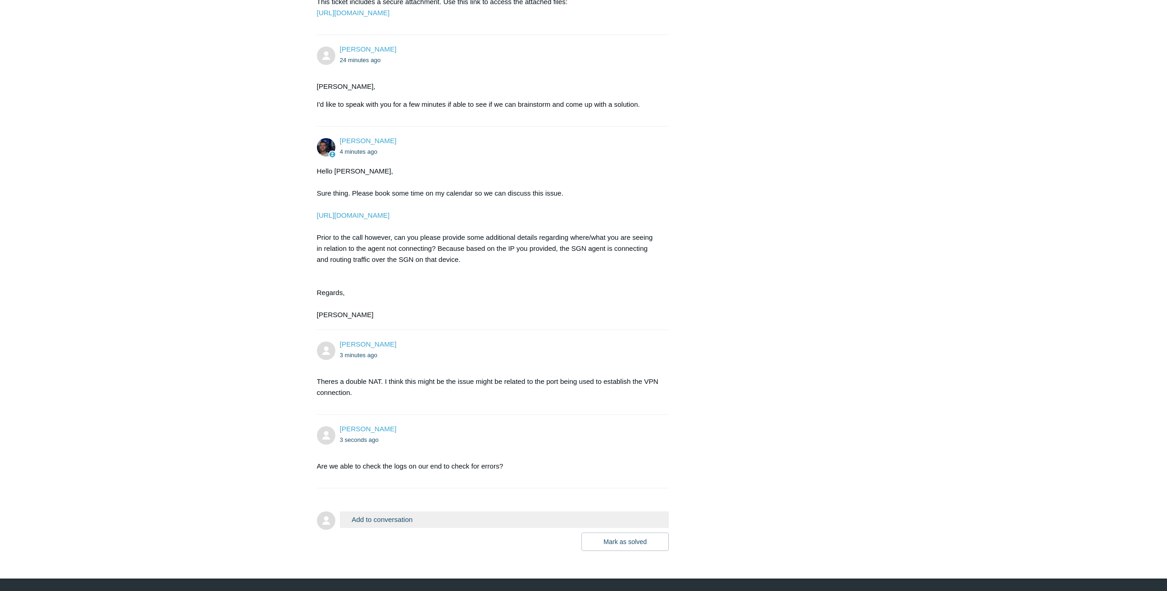
scroll to position [999, 0]
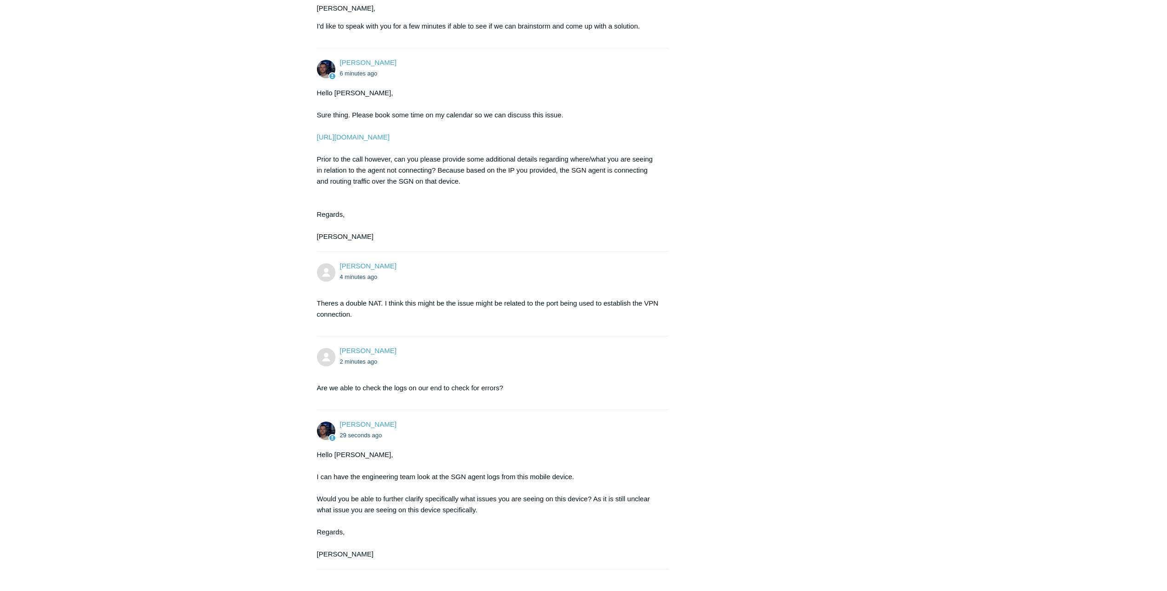
scroll to position [1250, 0]
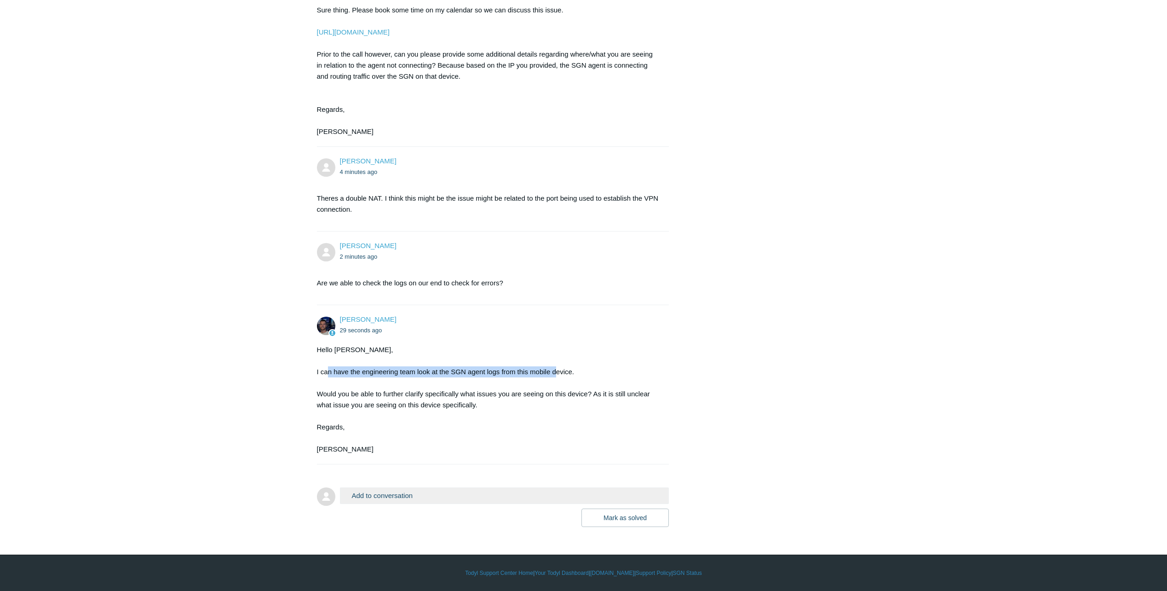
drag, startPoint x: 329, startPoint y: 374, endPoint x: 556, endPoint y: 376, distance: 226.4
click at [556, 376] on div "Hello [PERSON_NAME], I can have the engineering team look at the SGN agent logs…" at bounding box center [488, 399] width 343 height 110
click at [556, 376] on div "Hello Nathan, I can have the engineering team look at the SGN agent logs from t…" at bounding box center [488, 399] width 343 height 110
drag, startPoint x: 310, startPoint y: 399, endPoint x: 399, endPoint y: 403, distance: 89.3
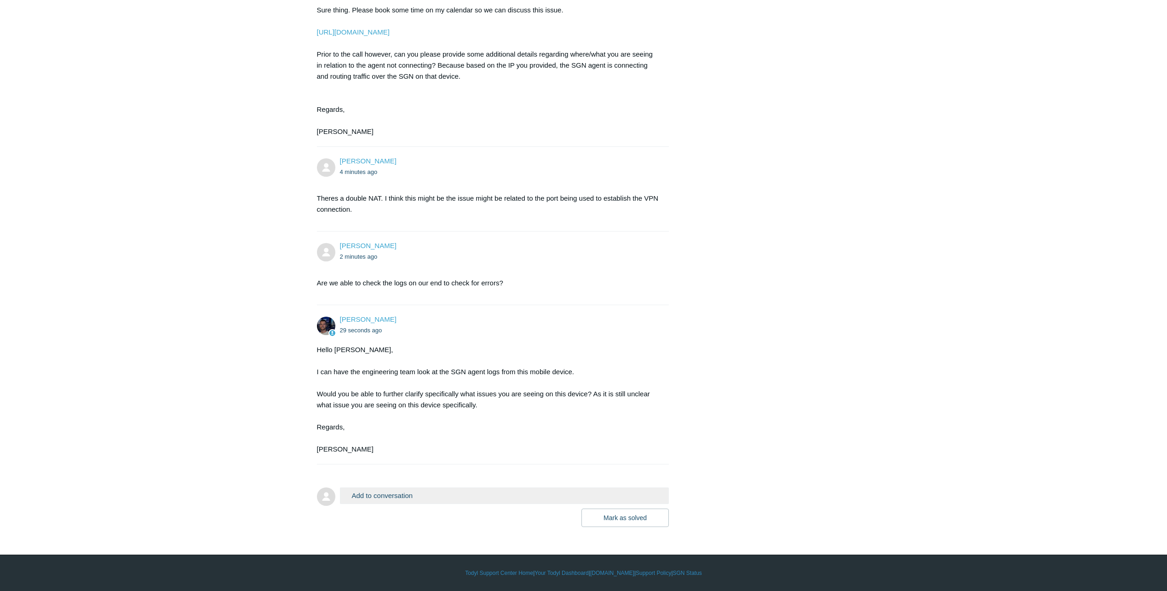
drag, startPoint x: 399, startPoint y: 403, endPoint x: 512, endPoint y: 411, distance: 112.9
click at [512, 411] on div "Hello Nathan, I can have the engineering team look at the SGN agent logs from t…" at bounding box center [488, 399] width 343 height 110
click at [424, 484] on form "Add to conversation CC Add emails Drag files here or click to add a file Mark a…" at bounding box center [493, 499] width 352 height 53
click at [420, 491] on button "Add to conversation" at bounding box center [504, 495] width 329 height 16
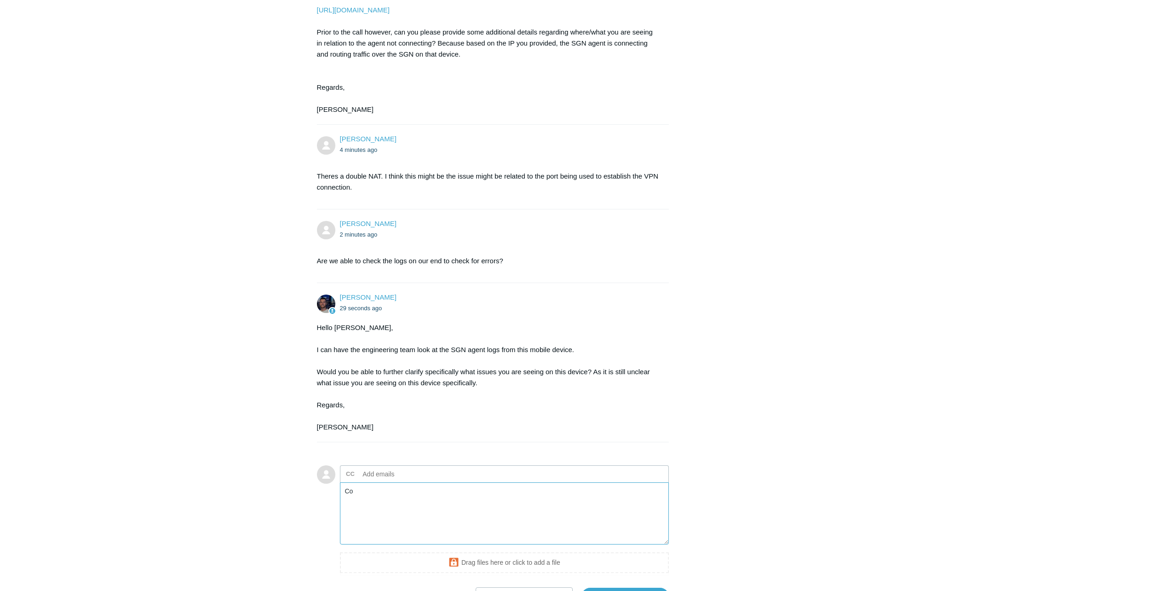
type textarea "C"
click at [535, 531] on textarea "Connor, The issues relate to routing to mail.kofinasperinatal.org." at bounding box center [504, 513] width 329 height 62
click at [667, 525] on textarea "Connor, The issues relate to routing to mail.kofinasperinatal.org. They are usi…" at bounding box center [504, 513] width 329 height 62
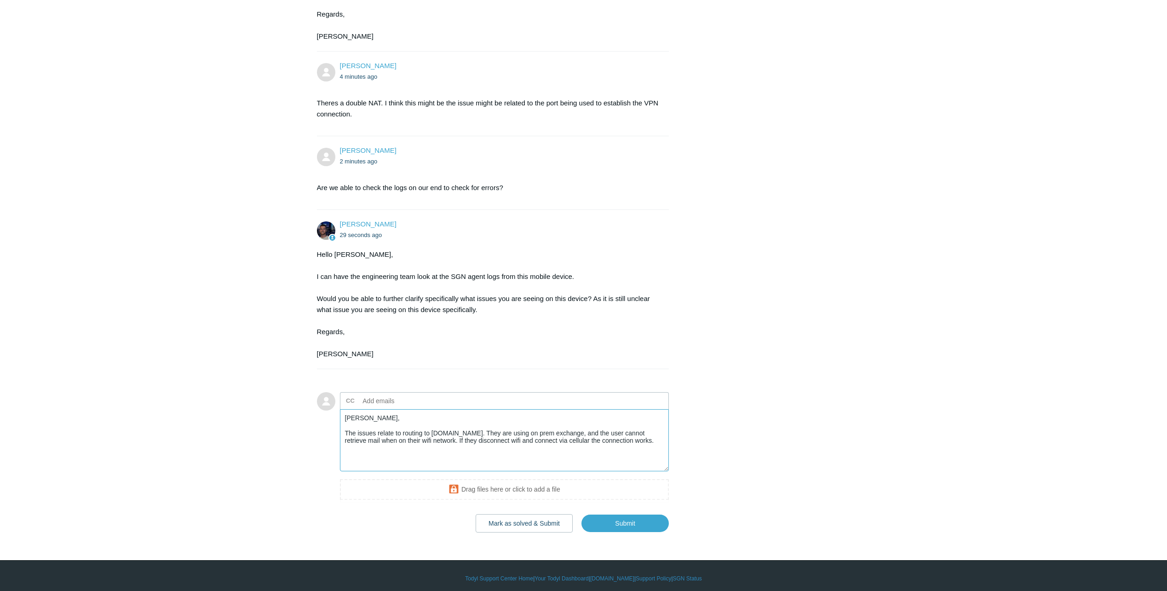
scroll to position [1351, 0]
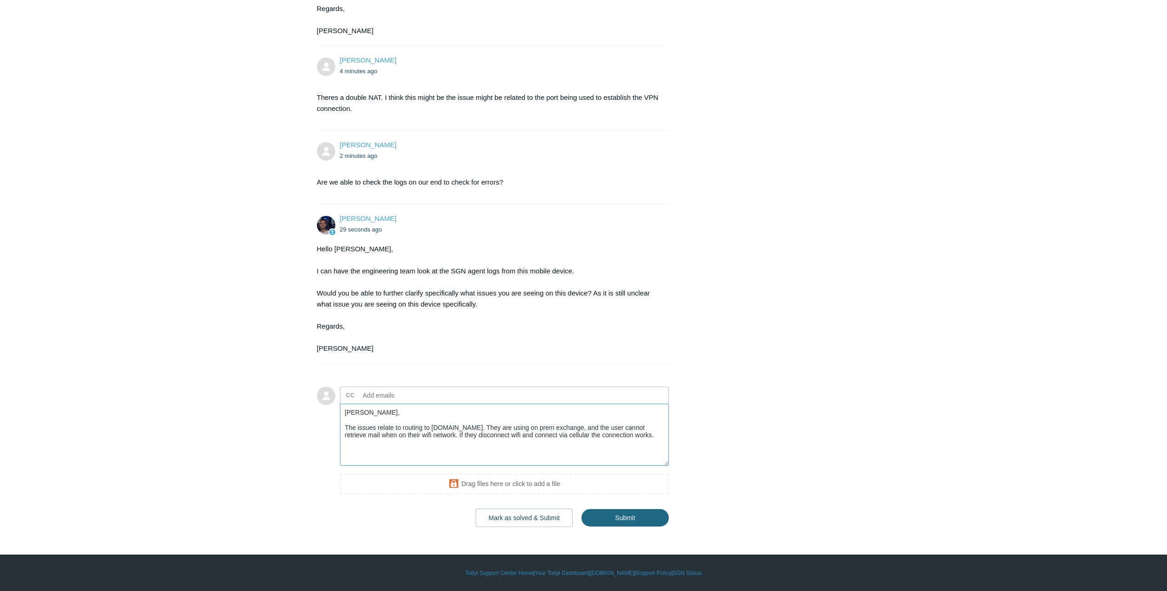
type textarea "Connor, The issues relate to routing to mail.kofinasperinatal.org. They are usi…"
click at [631, 513] on input "Submit" at bounding box center [624, 517] width 87 height 18
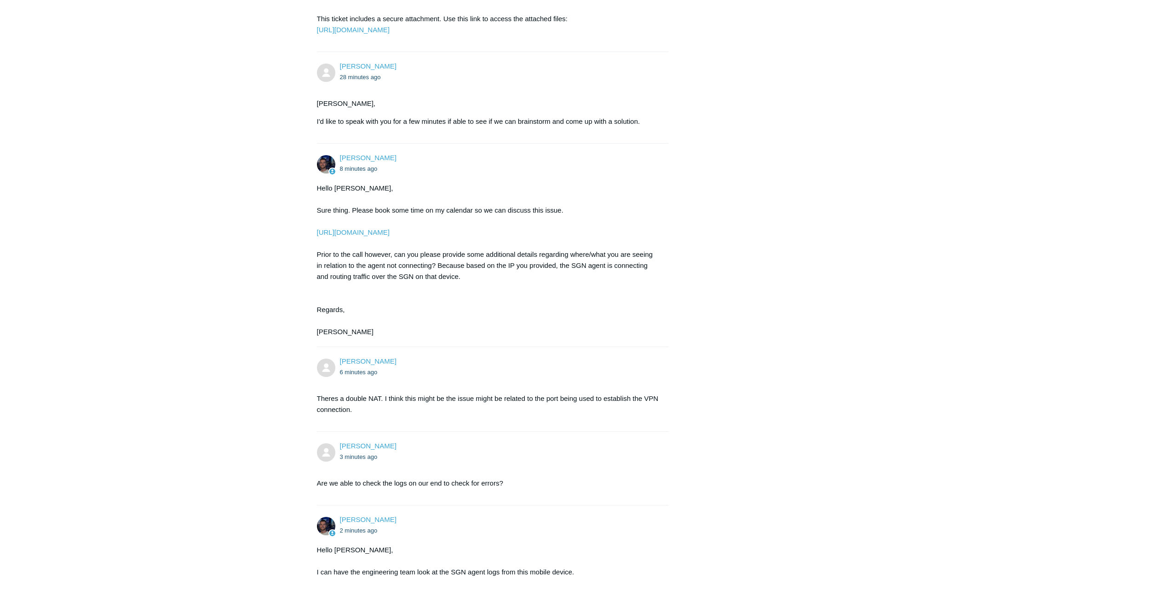
scroll to position [1353, 0]
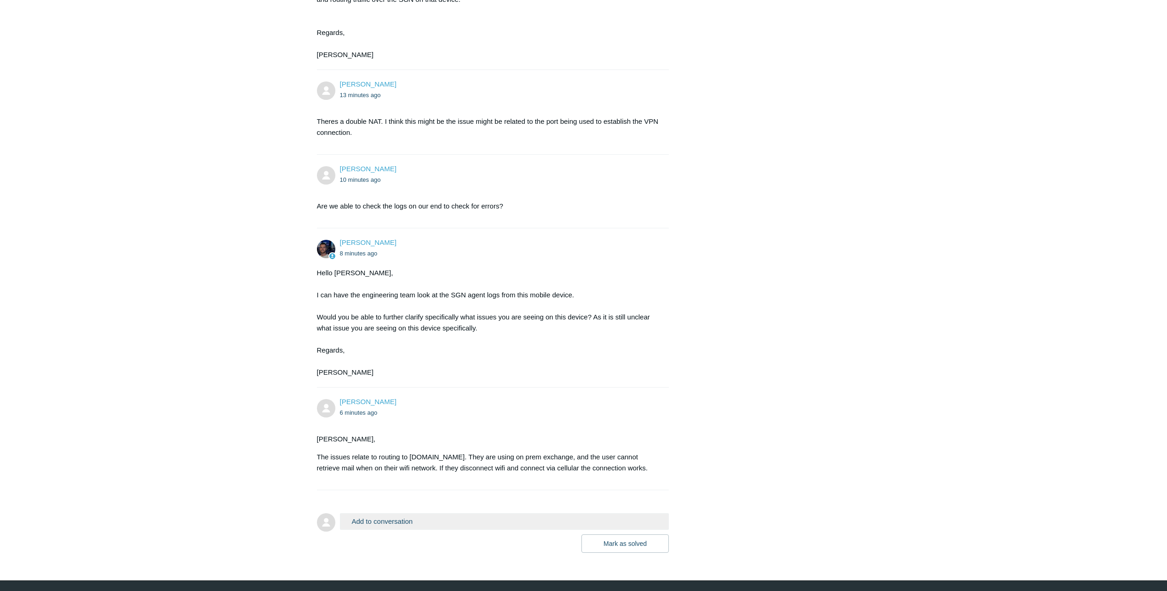
scroll to position [1353, 0]
